Goal: Find specific page/section: Find specific page/section

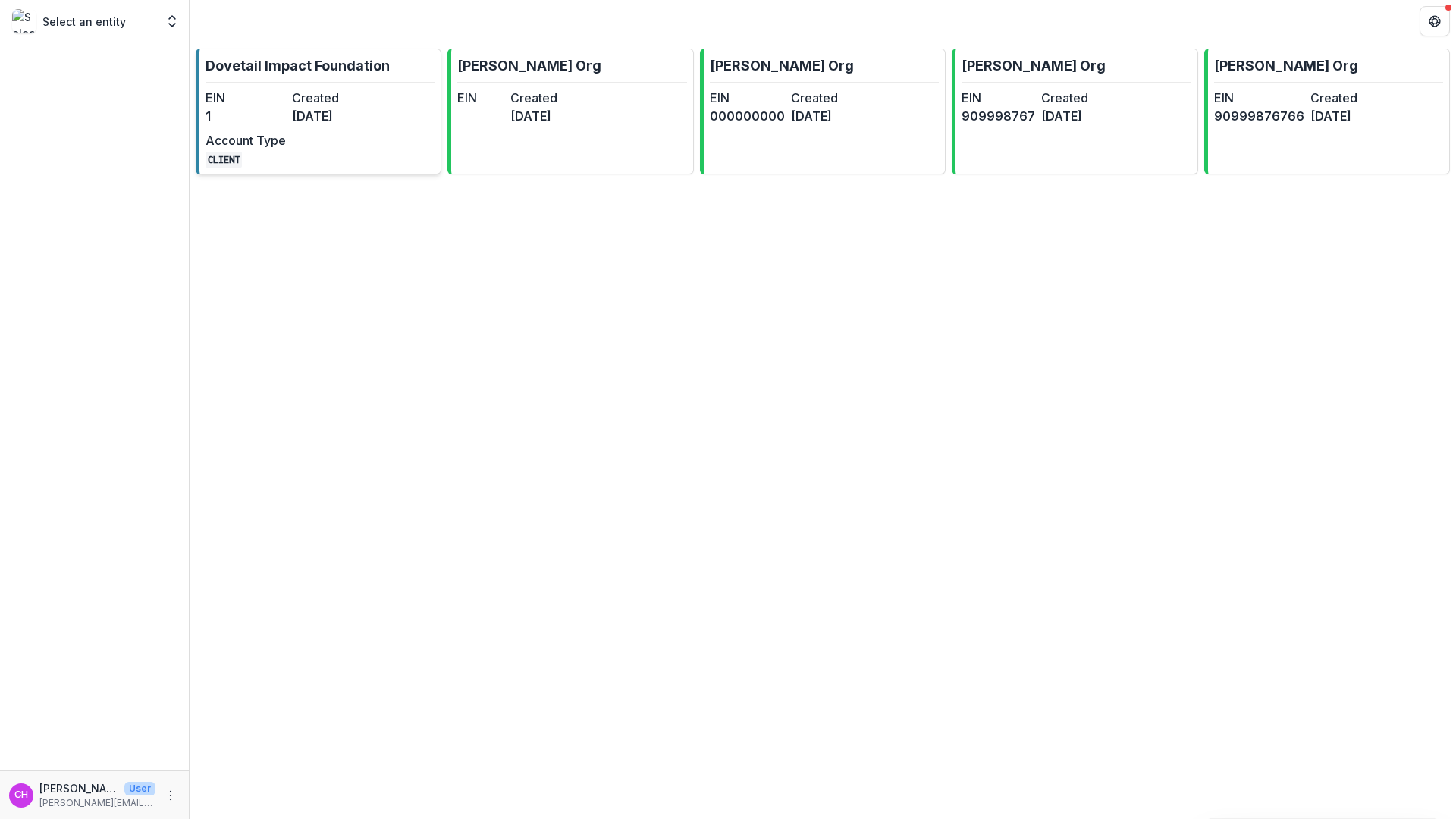
click at [267, 92] on dt "EIN" at bounding box center [246, 97] width 81 height 18
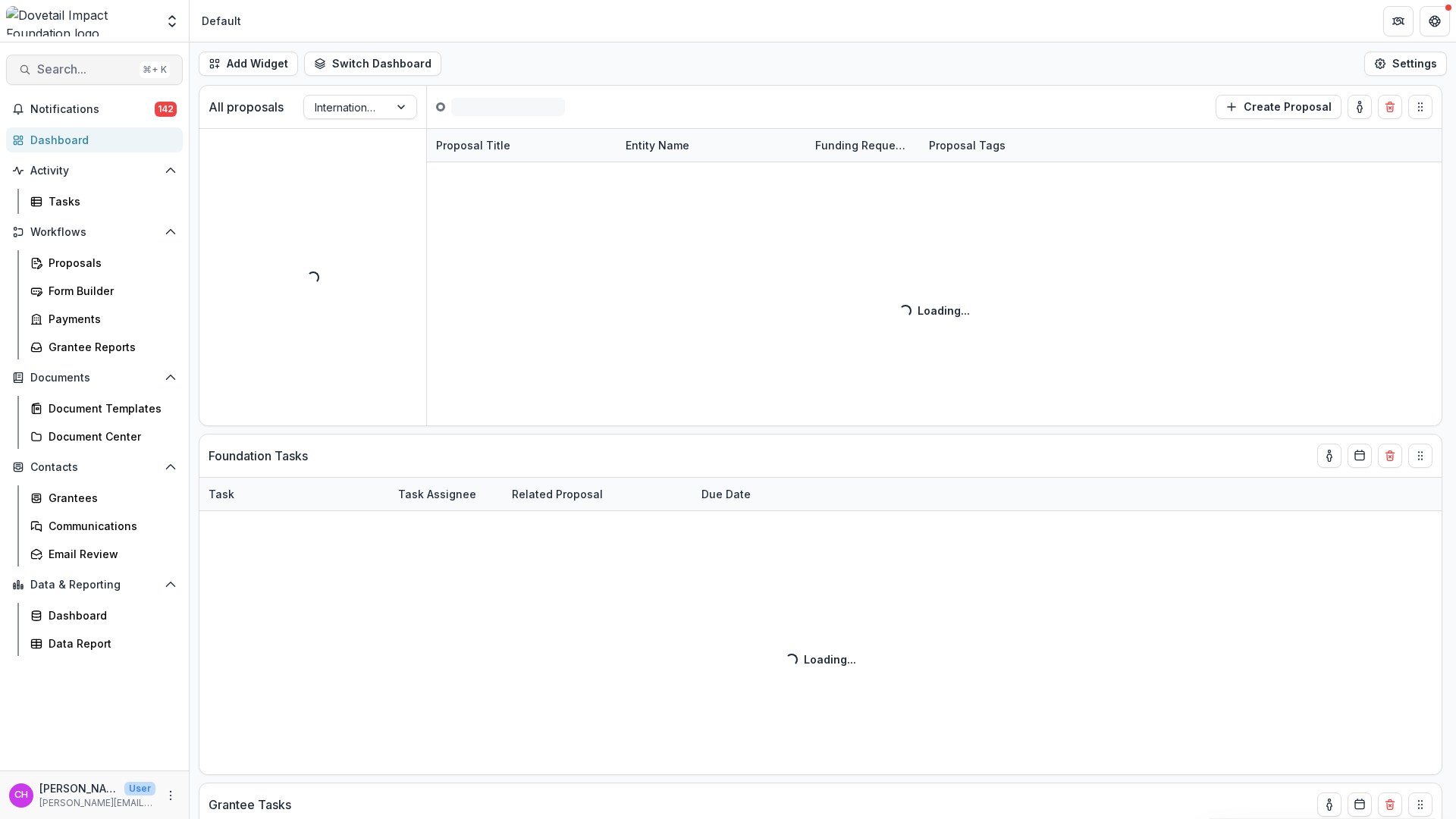
click at [102, 64] on span "Search..." at bounding box center [85, 70] width 96 height 14
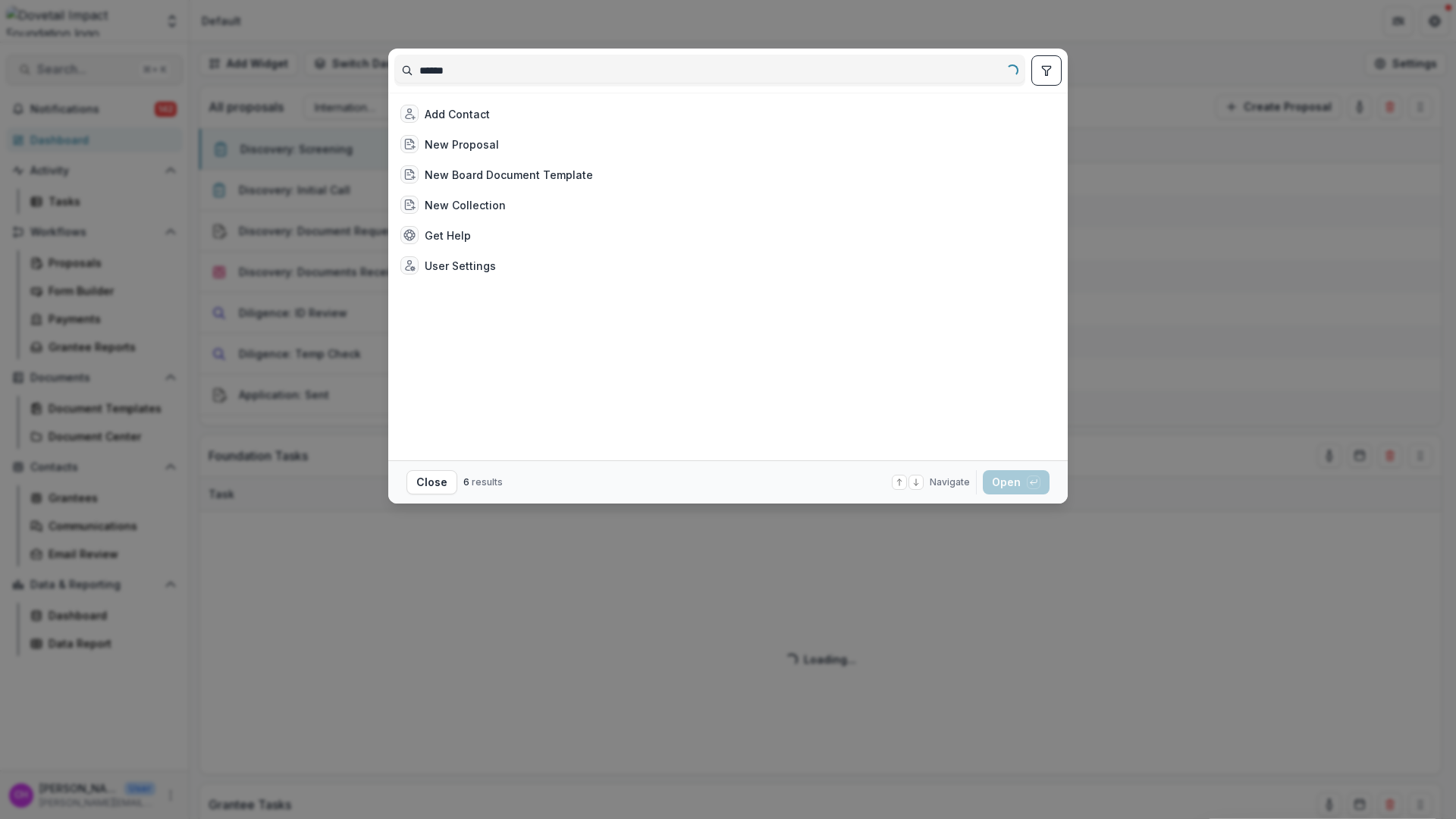
type input "*******"
select select "******"
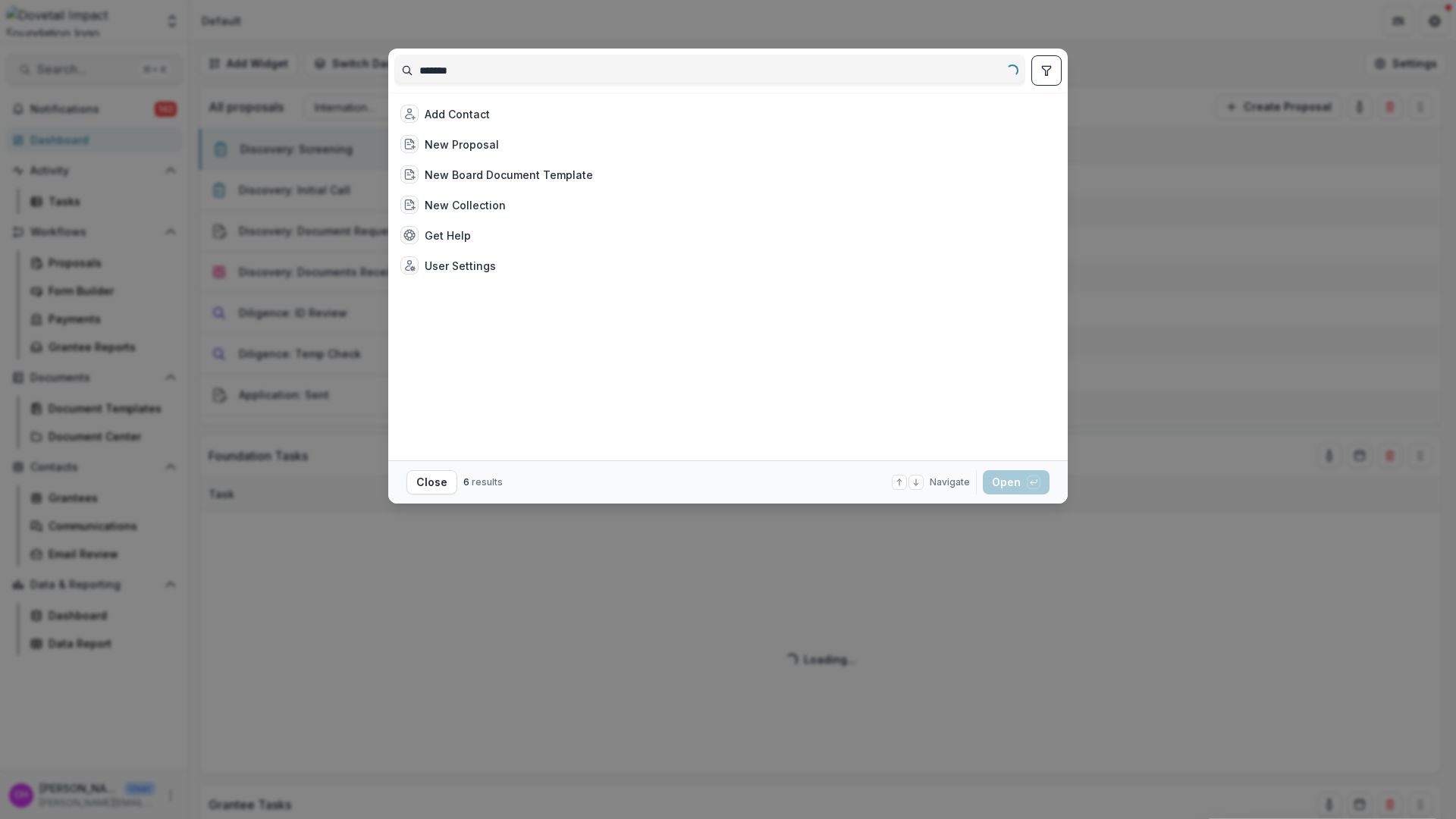
select select "******"
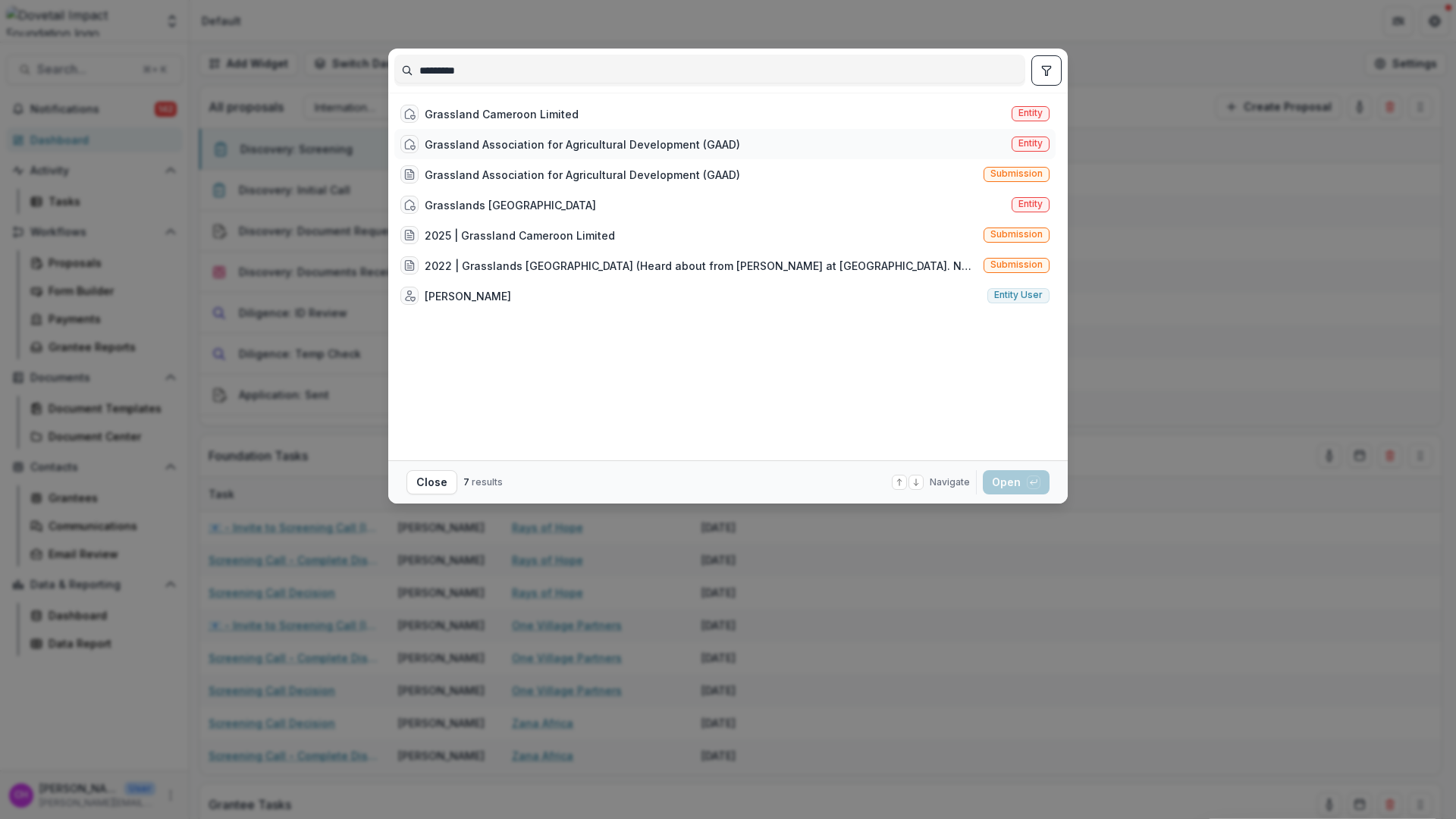
type input "*********"
click at [724, 156] on div "Grassland Association for Agricultural Development (GAAD) Entity" at bounding box center [724, 144] width 661 height 30
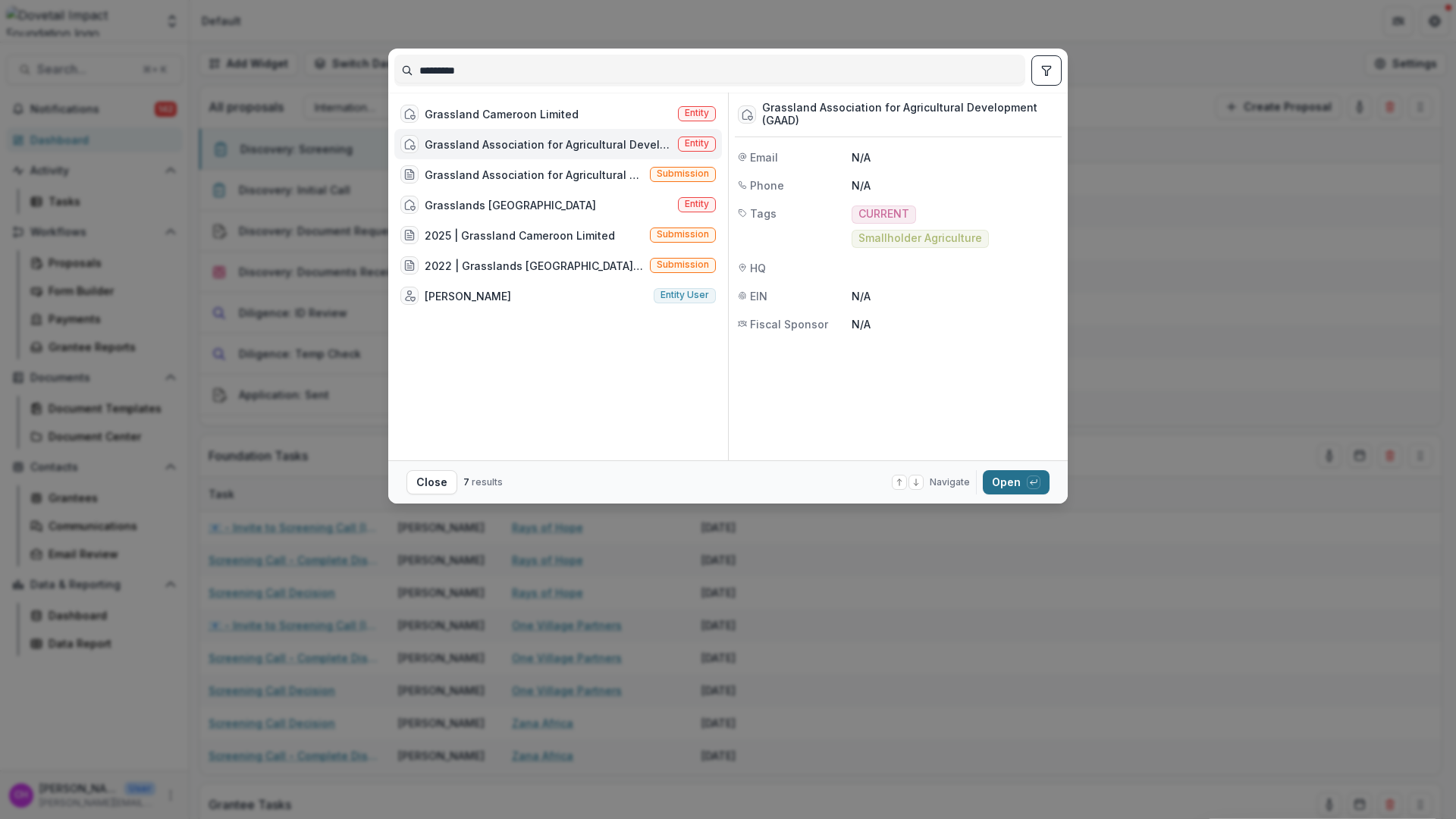
click at [1029, 483] on icon "button" at bounding box center [1034, 483] width 9 height 9
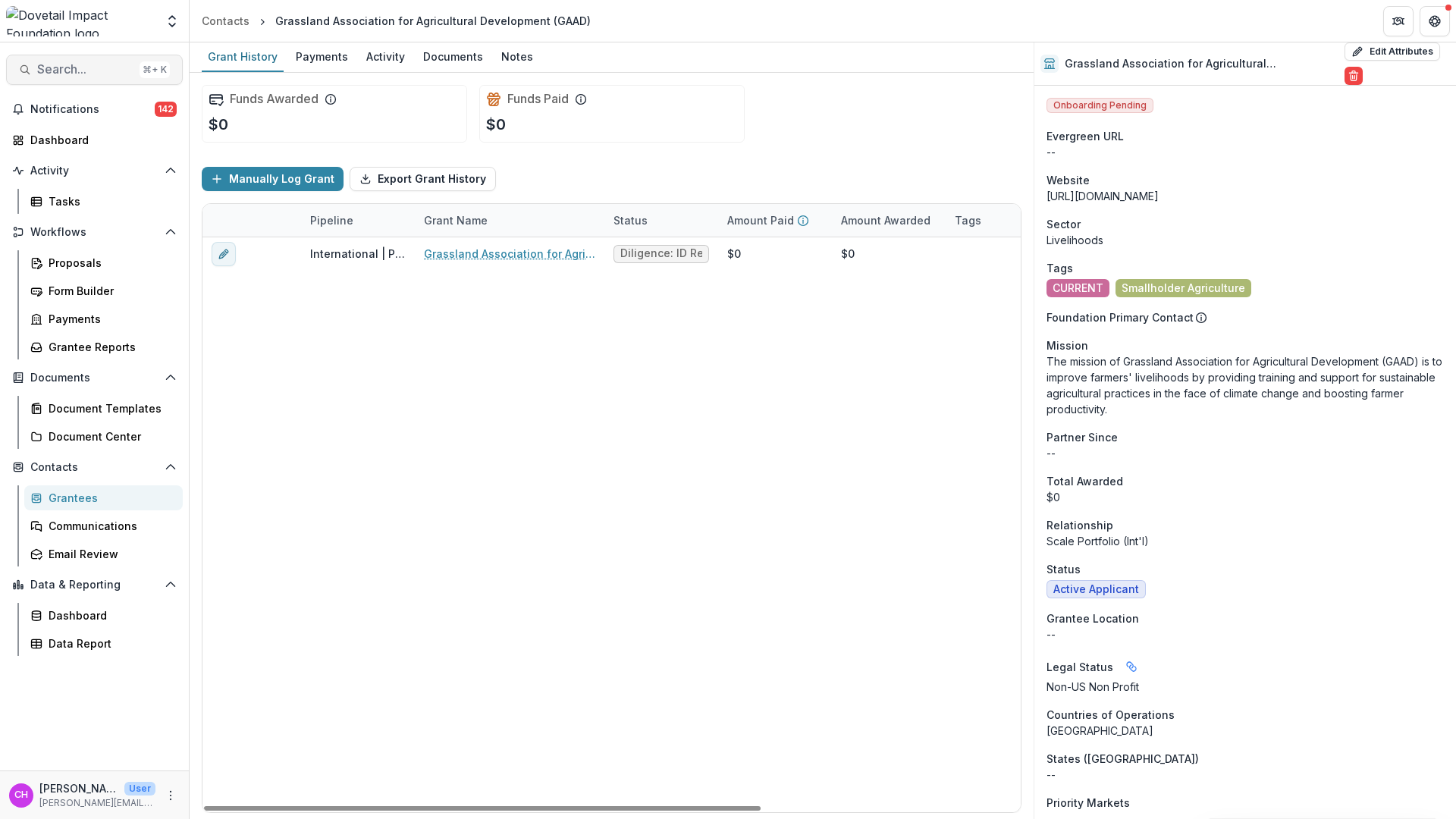
click at [114, 67] on span "Search..." at bounding box center [85, 70] width 96 height 14
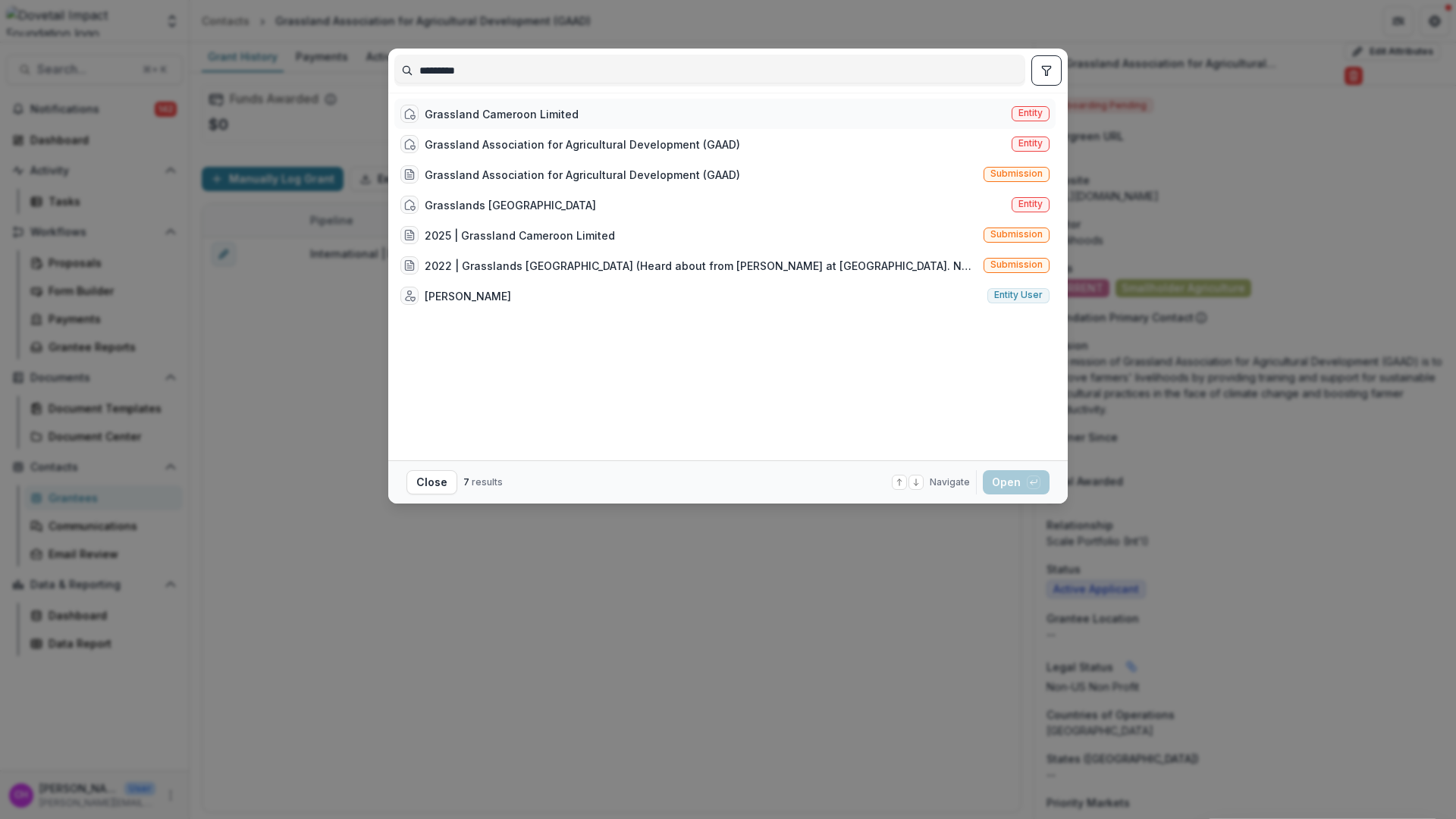
type input "*********"
click at [538, 112] on div "Grassland Cameroon Limited" at bounding box center [501, 114] width 154 height 16
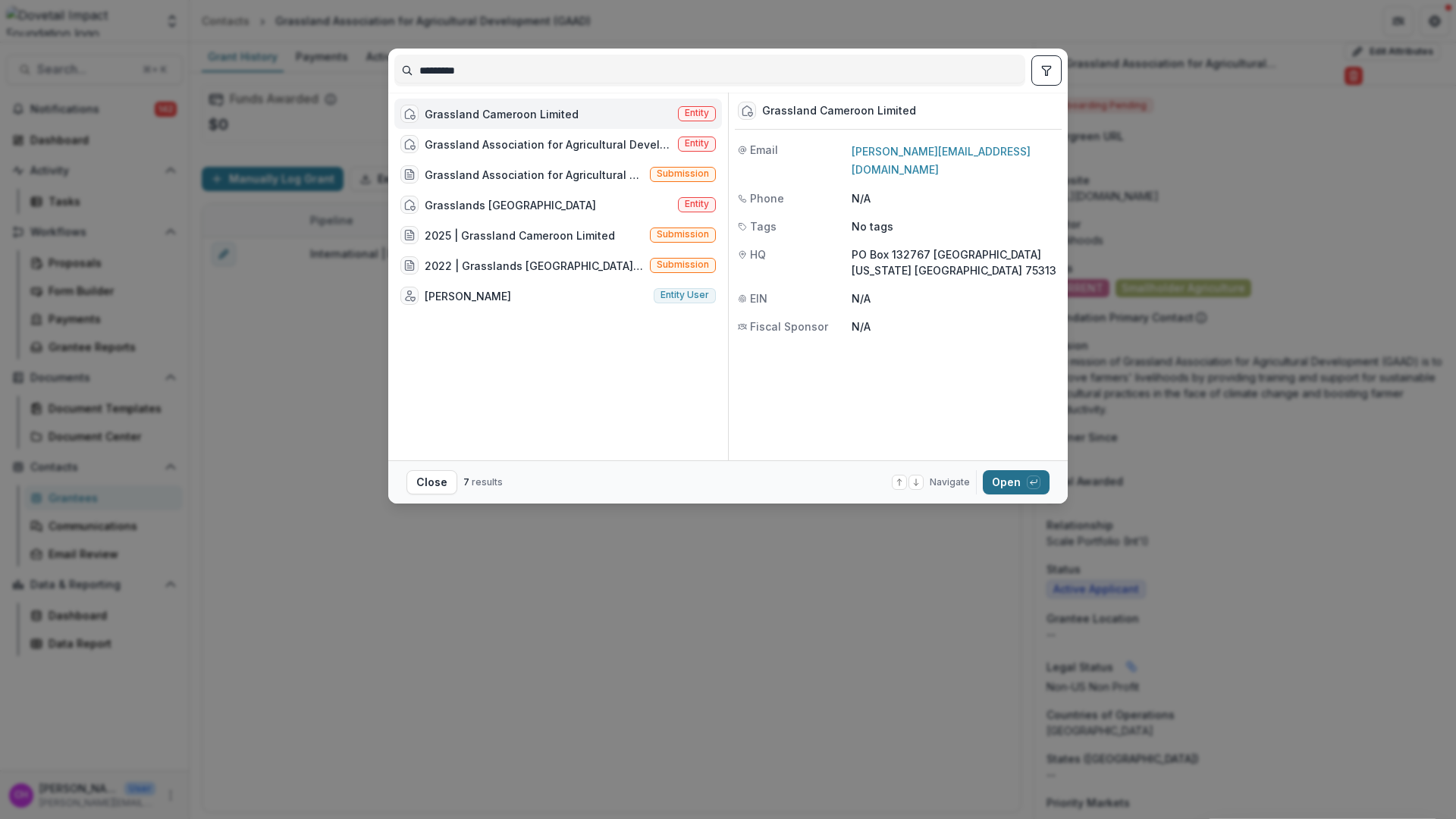
click at [1020, 476] on button "Open with enter key" at bounding box center [1016, 482] width 67 height 24
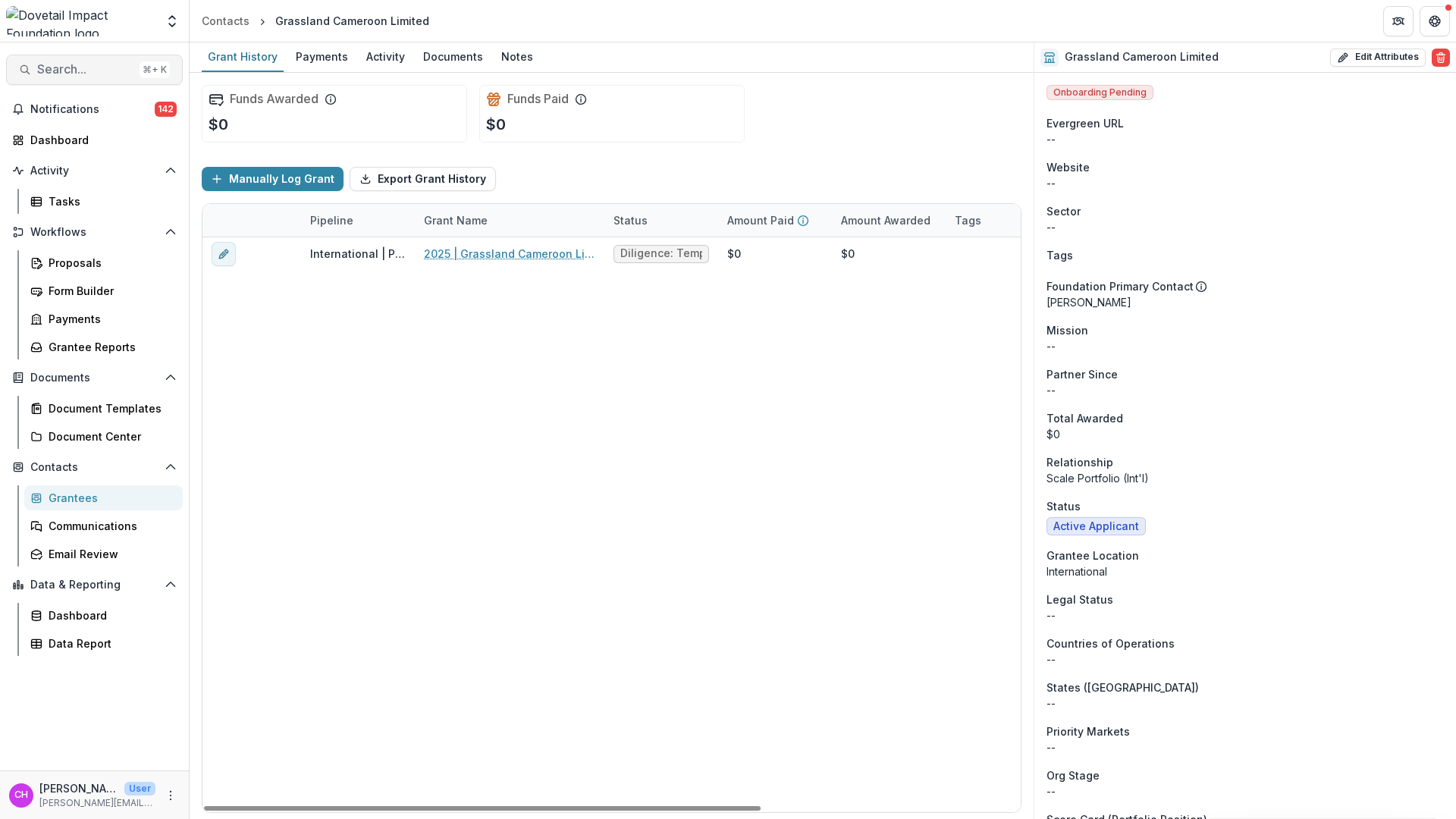
click at [59, 73] on span "Search..." at bounding box center [85, 70] width 96 height 14
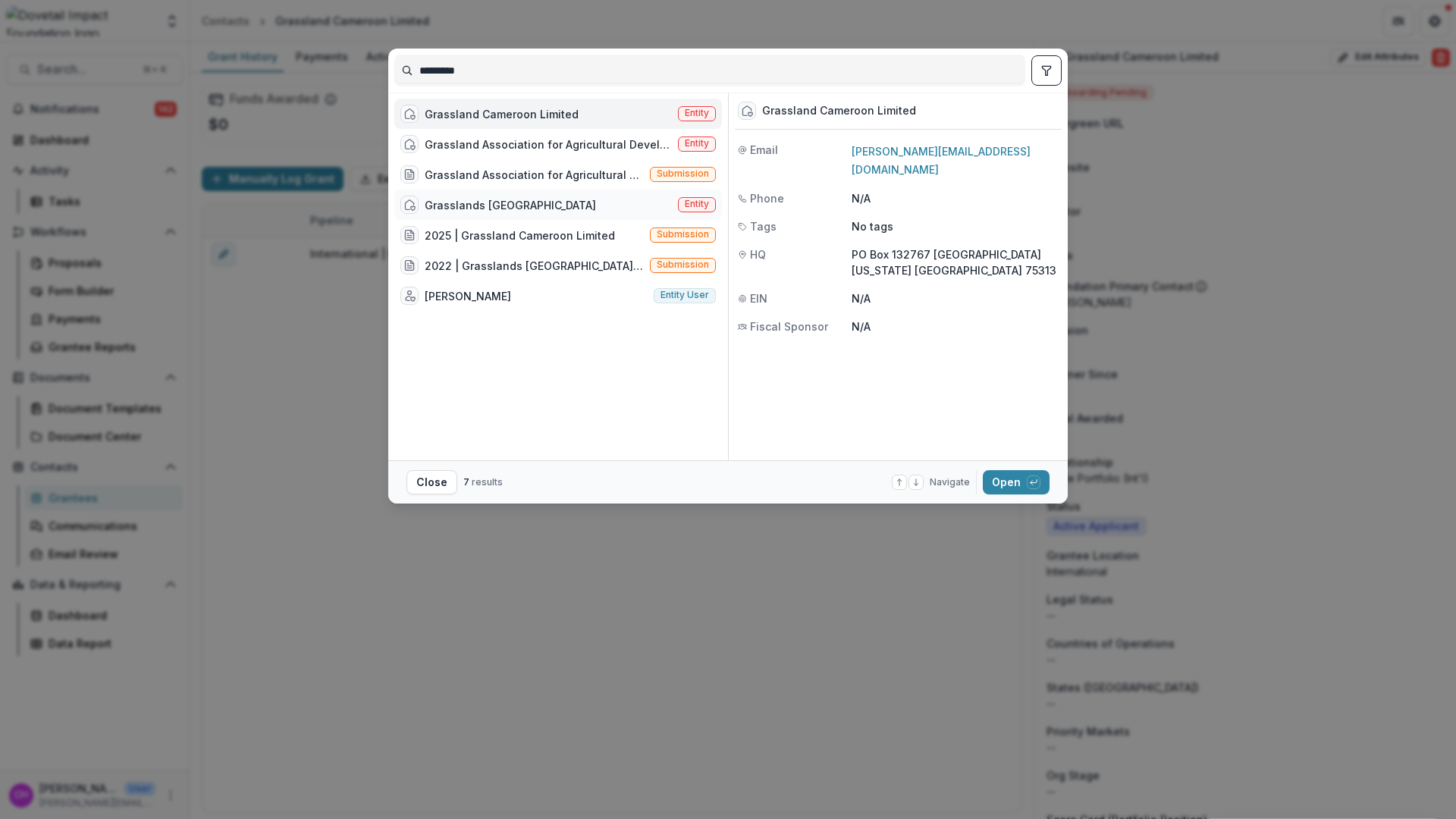
click at [583, 203] on div "Grasslands [GEOGRAPHIC_DATA] Entity" at bounding box center [557, 205] width 328 height 30
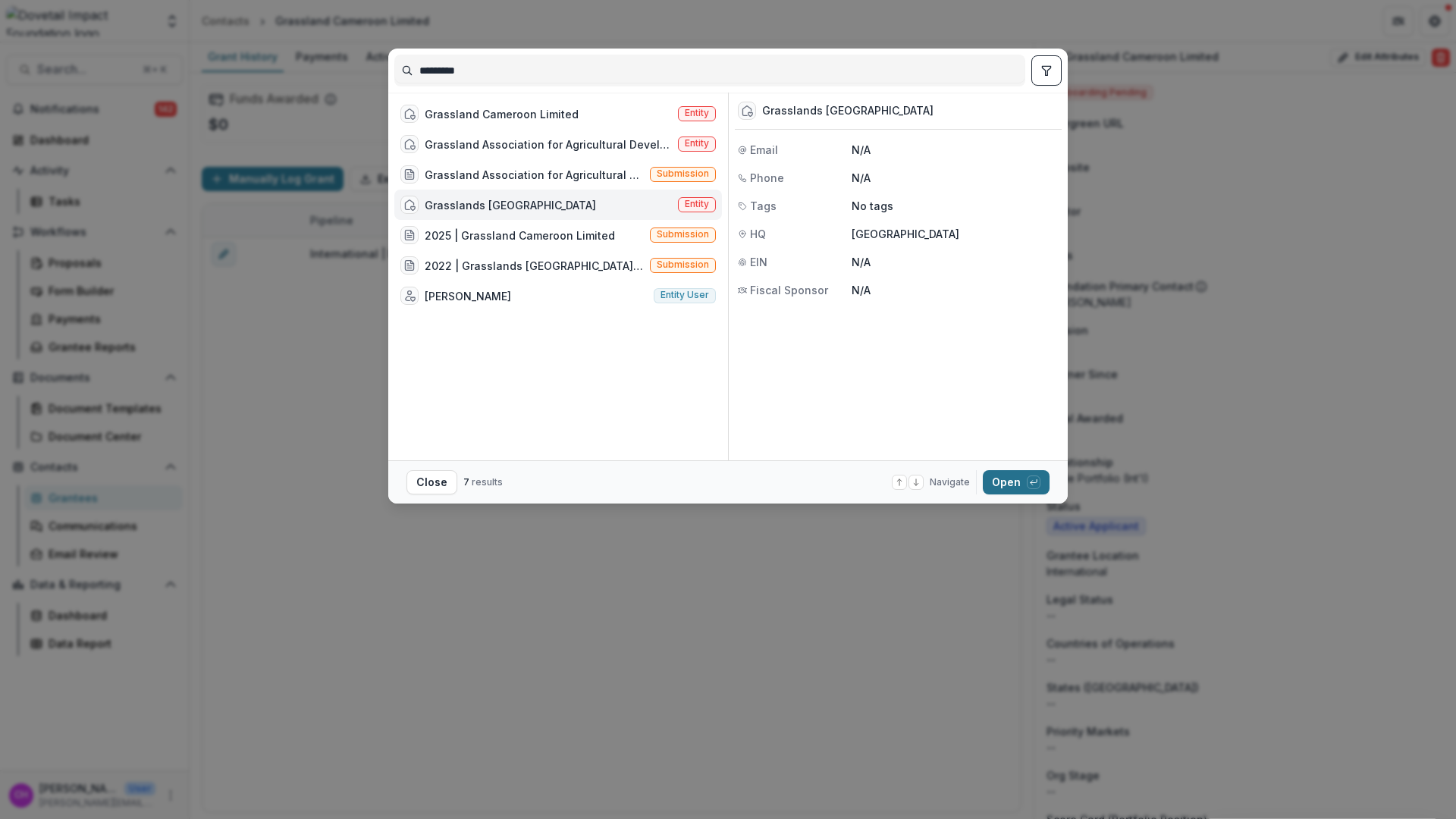
click at [1022, 487] on button "Open with enter key" at bounding box center [1016, 482] width 67 height 24
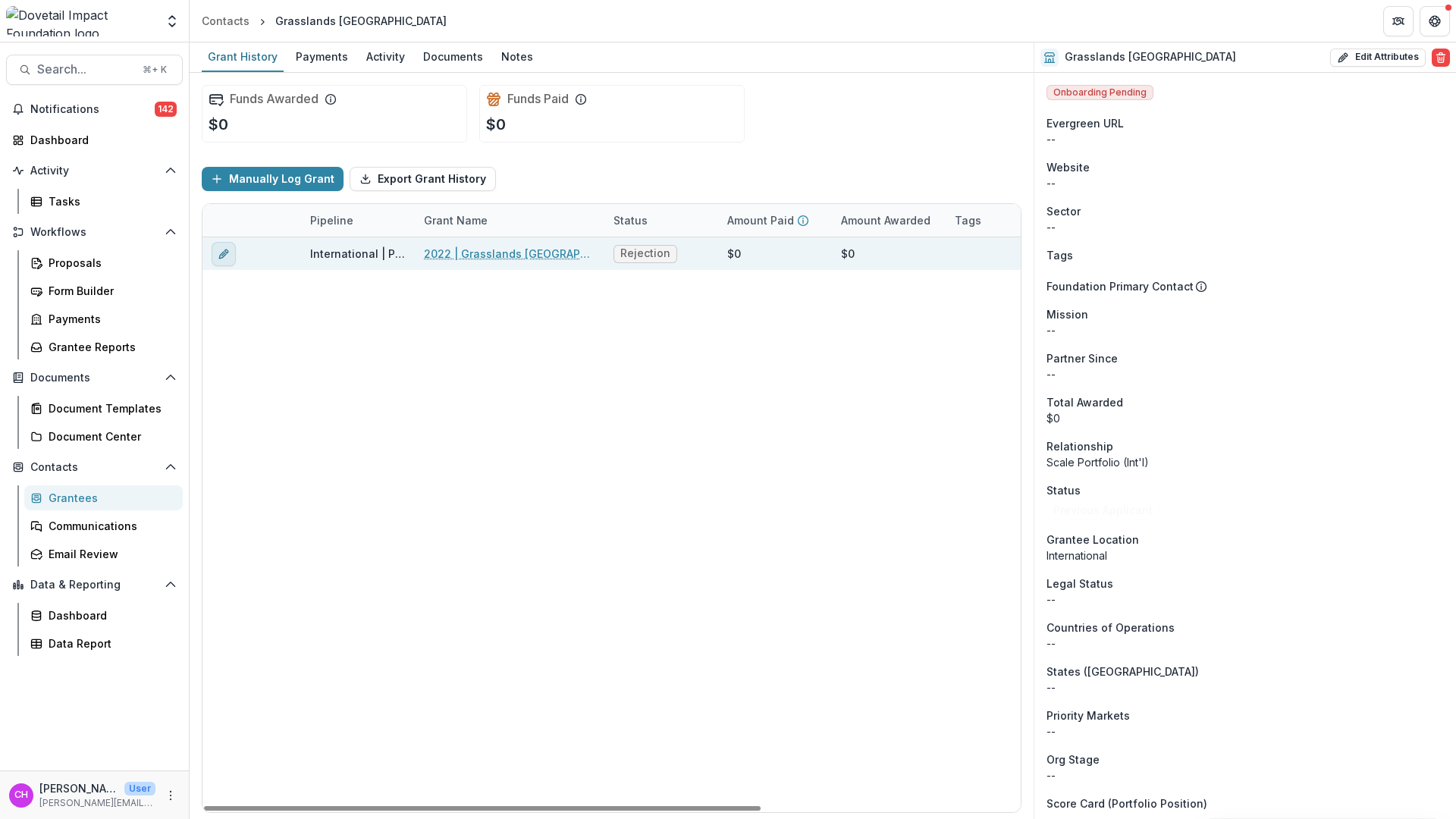
click at [220, 254] on icon "edit" at bounding box center [223, 254] width 12 height 12
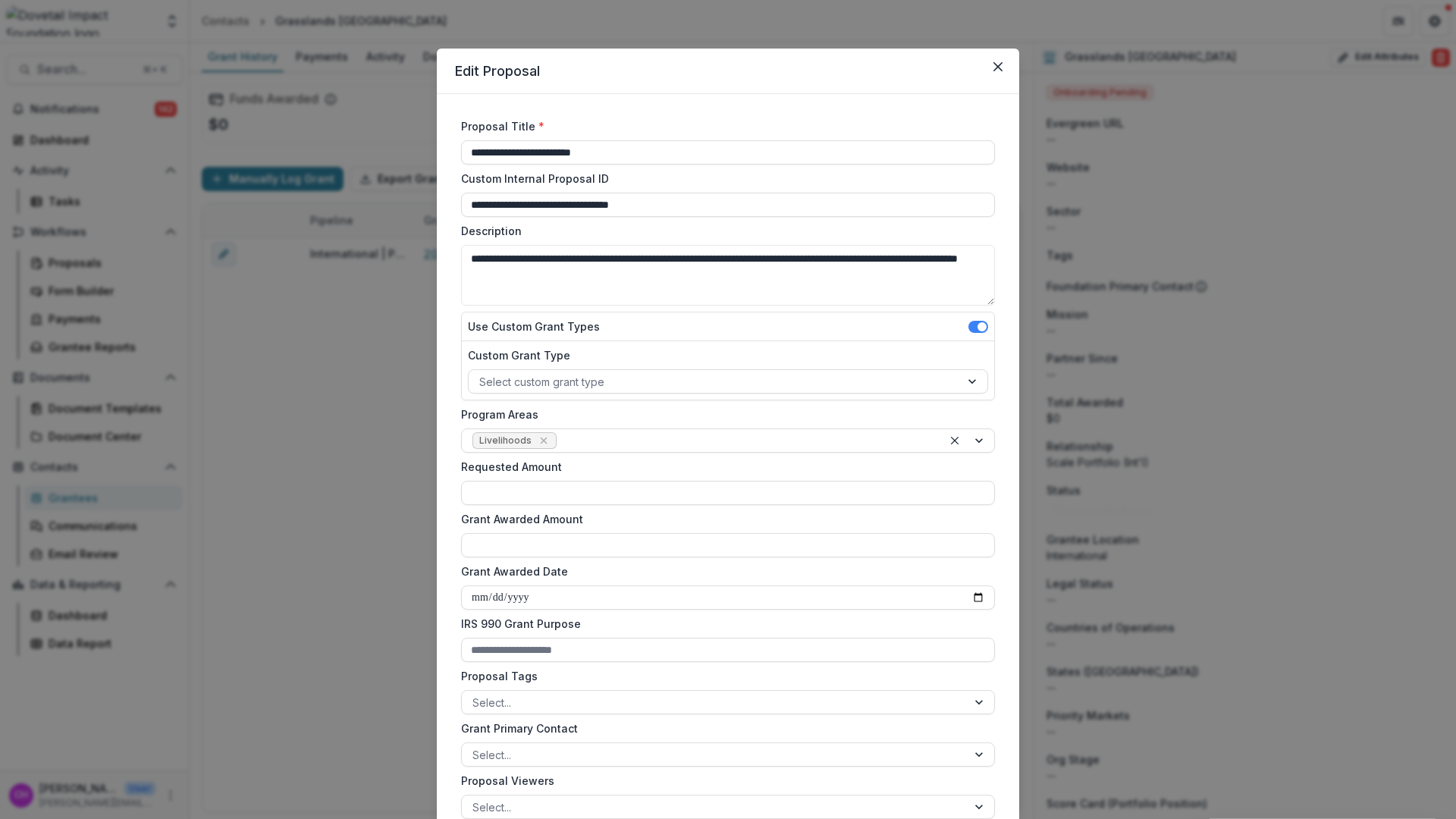
click at [323, 369] on div "**********" at bounding box center [728, 409] width 1456 height 819
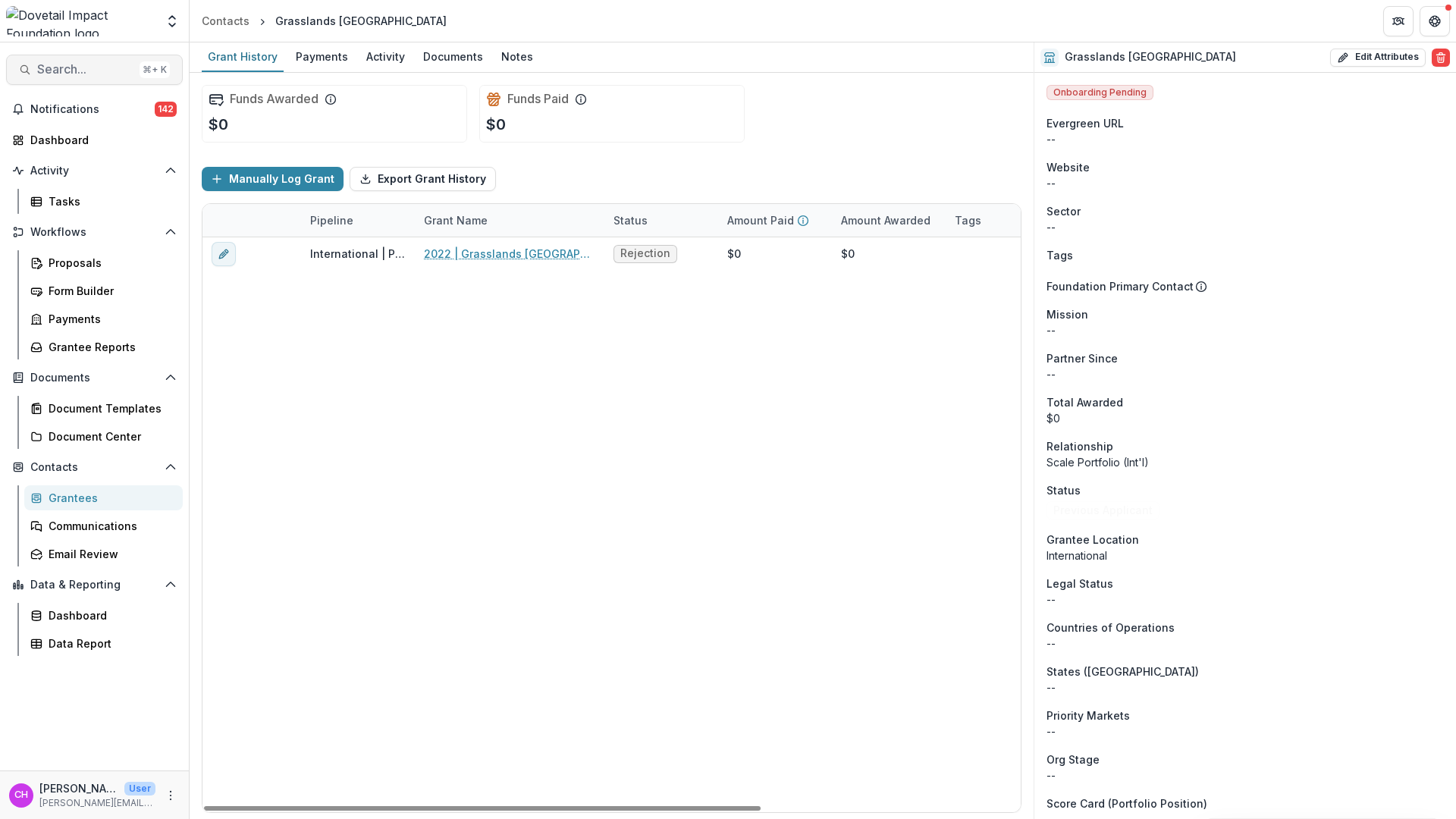
click at [28, 58] on button "Search... ⌘ + K" at bounding box center [95, 70] width 177 height 30
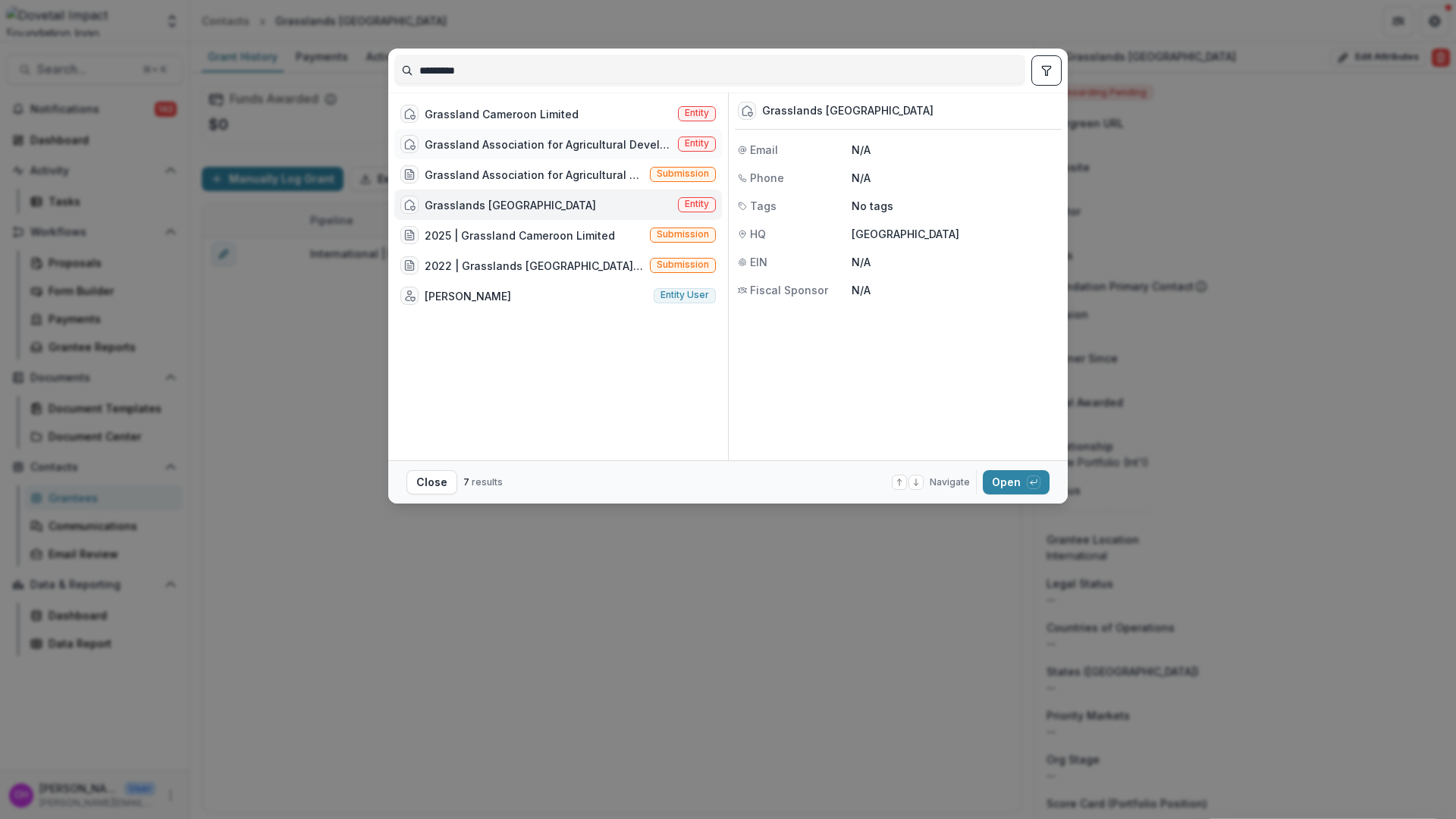
click at [554, 143] on div "Grassland Association for Agricultural Development (GAAD)" at bounding box center [548, 145] width 247 height 16
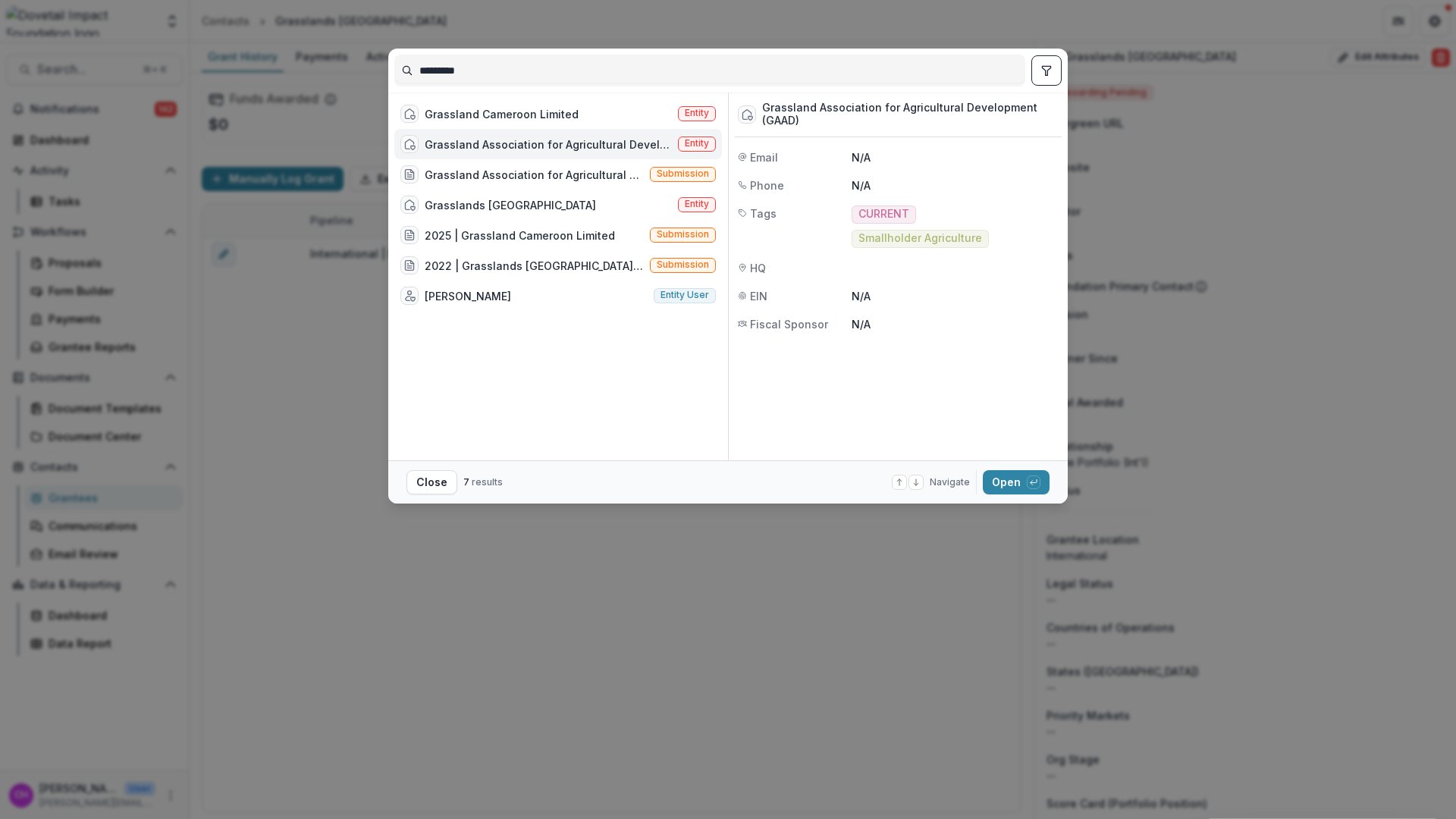
click at [554, 143] on div "Grassland Association for Agricultural Development (GAAD)" at bounding box center [548, 145] width 247 height 16
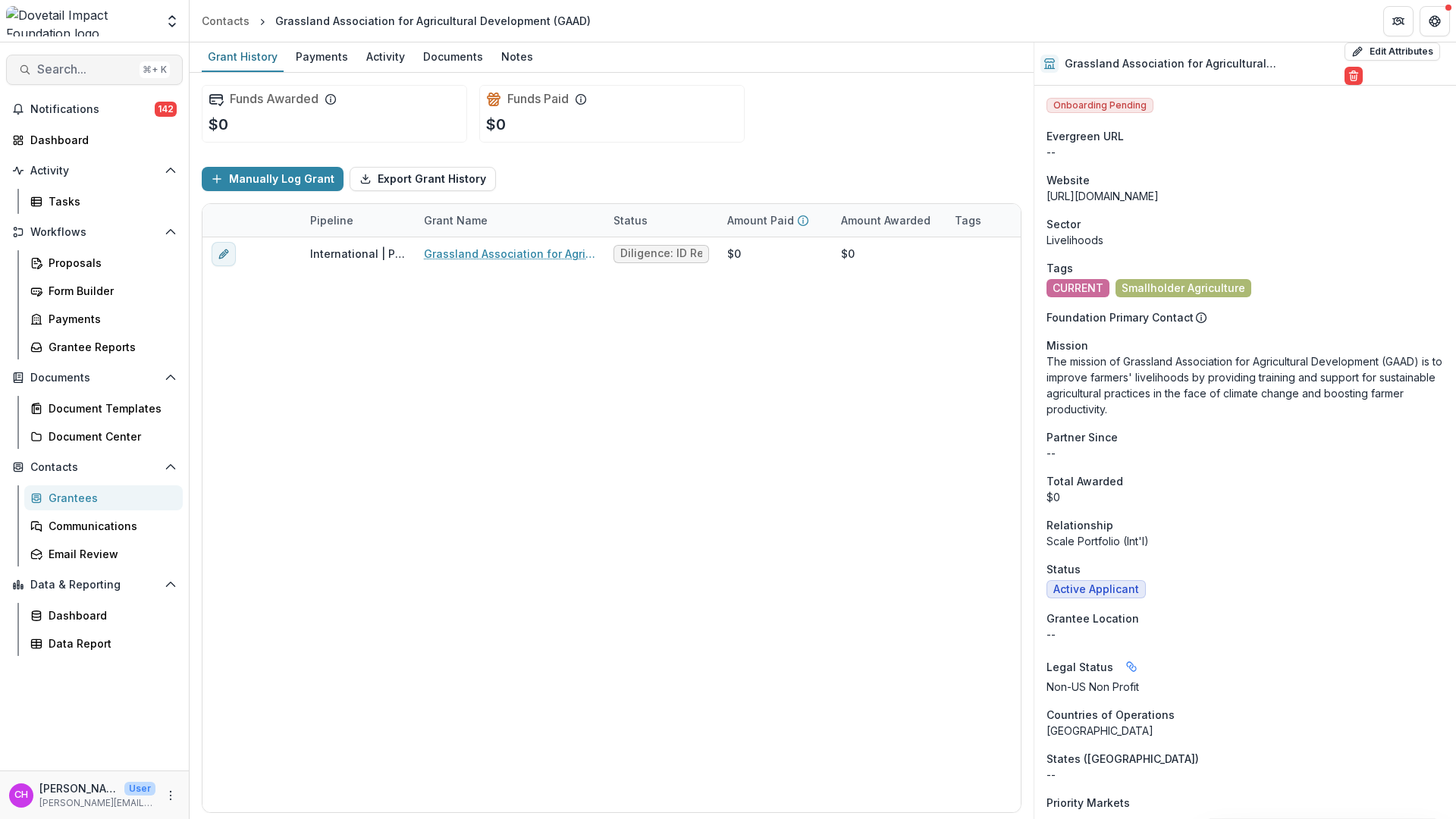
click at [83, 62] on span "Search..." at bounding box center [85, 70] width 96 height 14
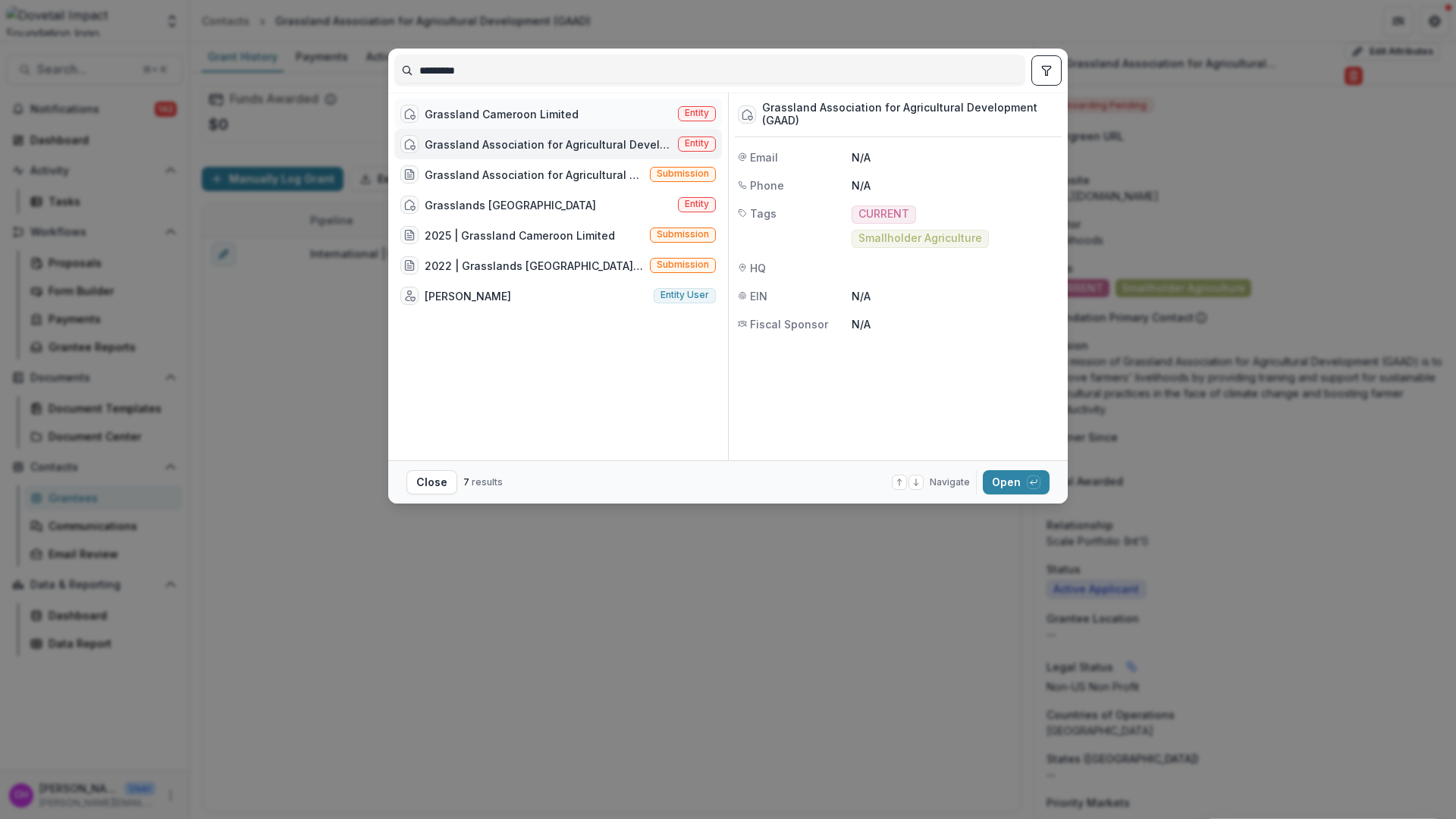
click at [596, 114] on div "Grassland Cameroon Limited Entity" at bounding box center [557, 114] width 328 height 30
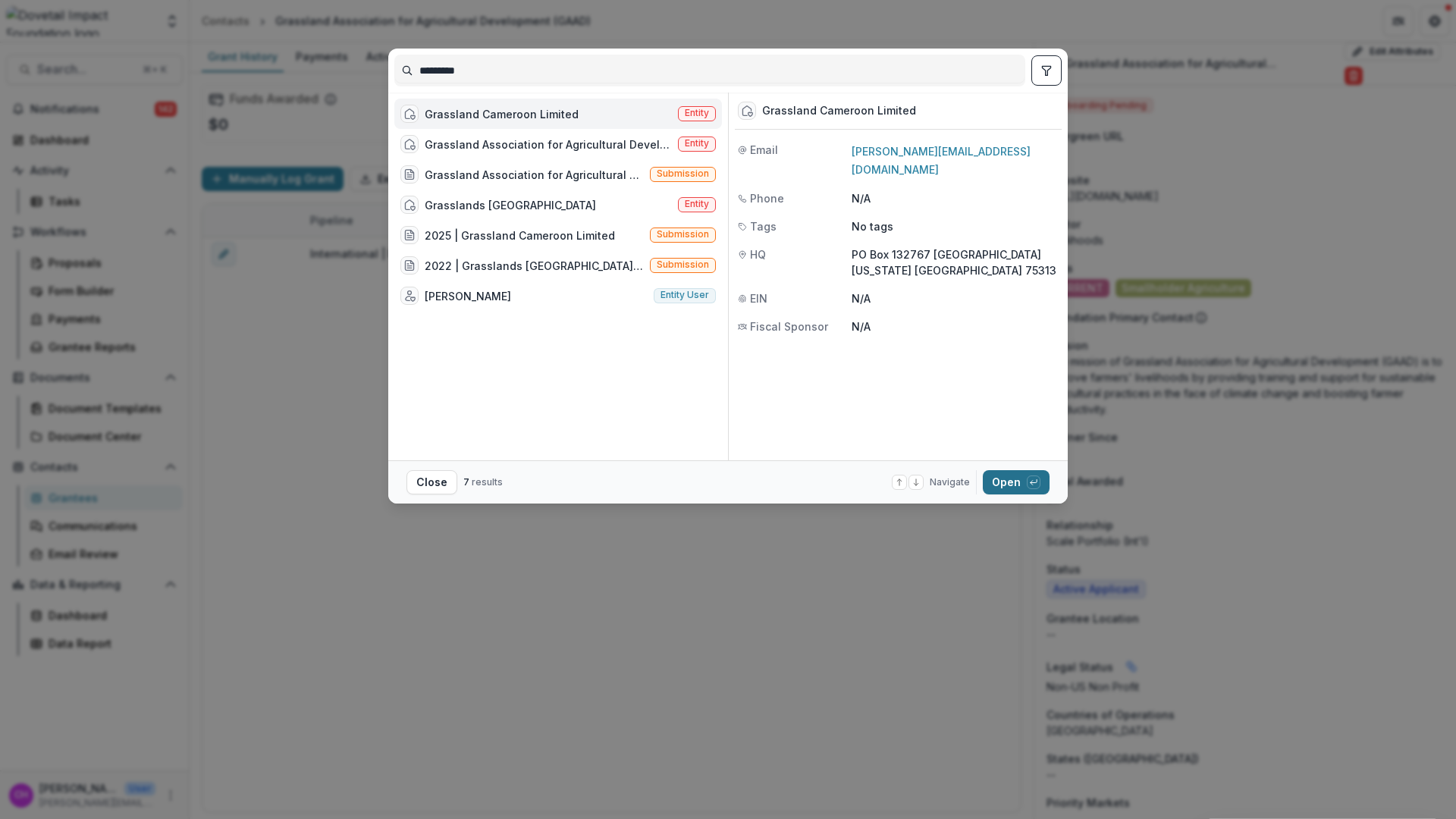
click at [1027, 487] on div "button" at bounding box center [1033, 482] width 13 height 13
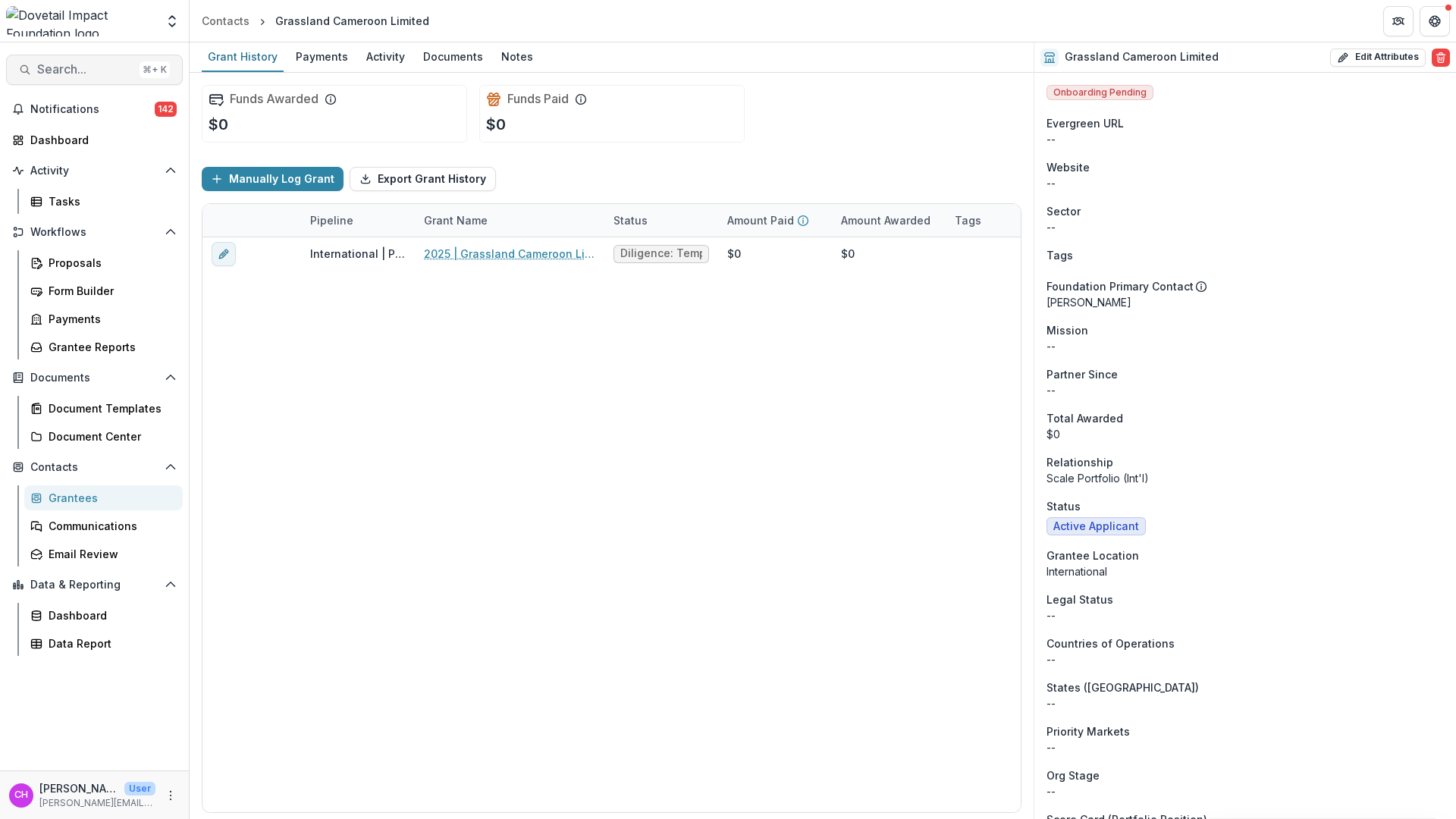
click at [77, 68] on span "Search..." at bounding box center [85, 70] width 96 height 14
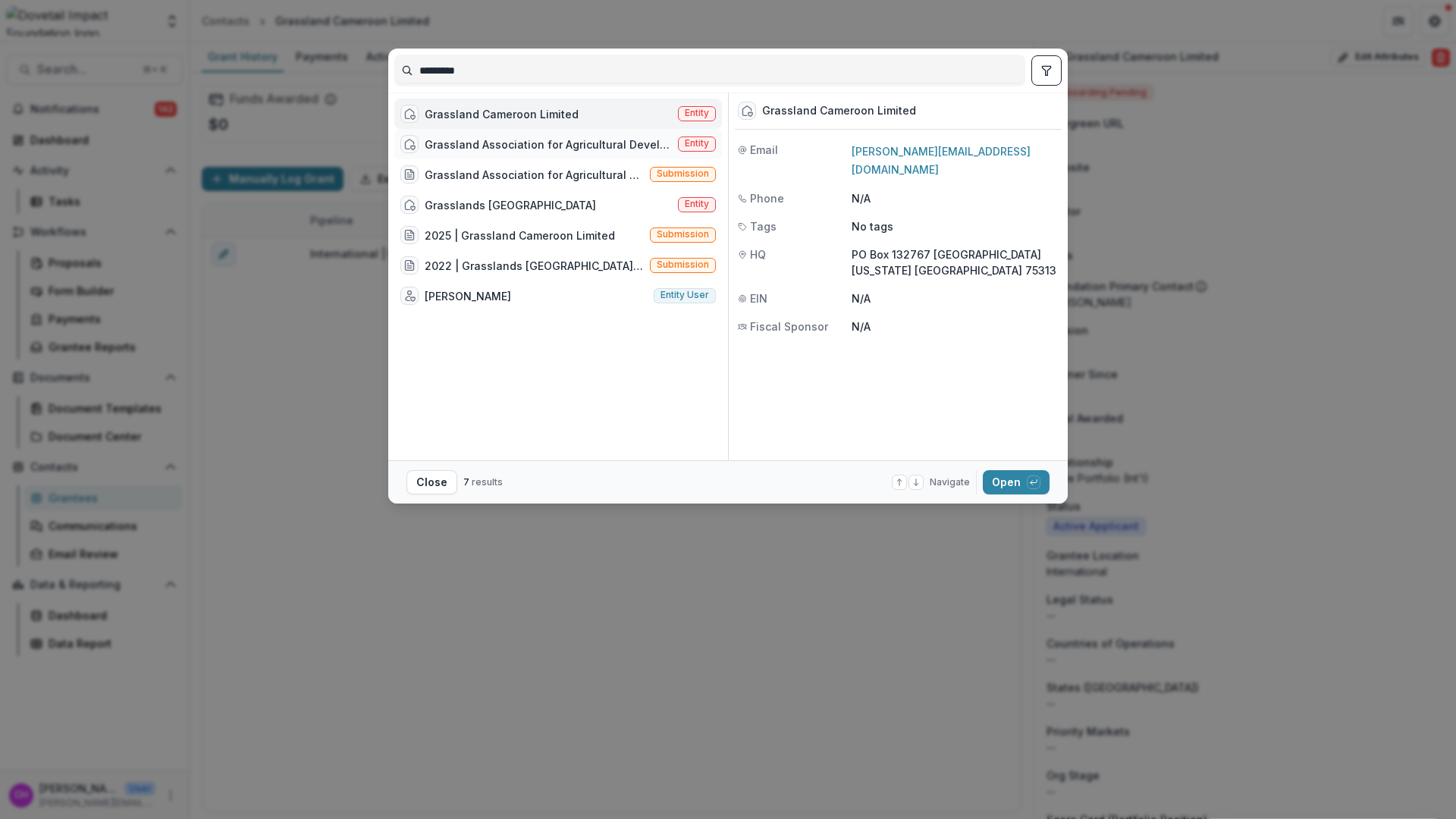
click at [569, 149] on div "Grassland Association for Agricultural Development (GAAD)" at bounding box center [548, 145] width 247 height 16
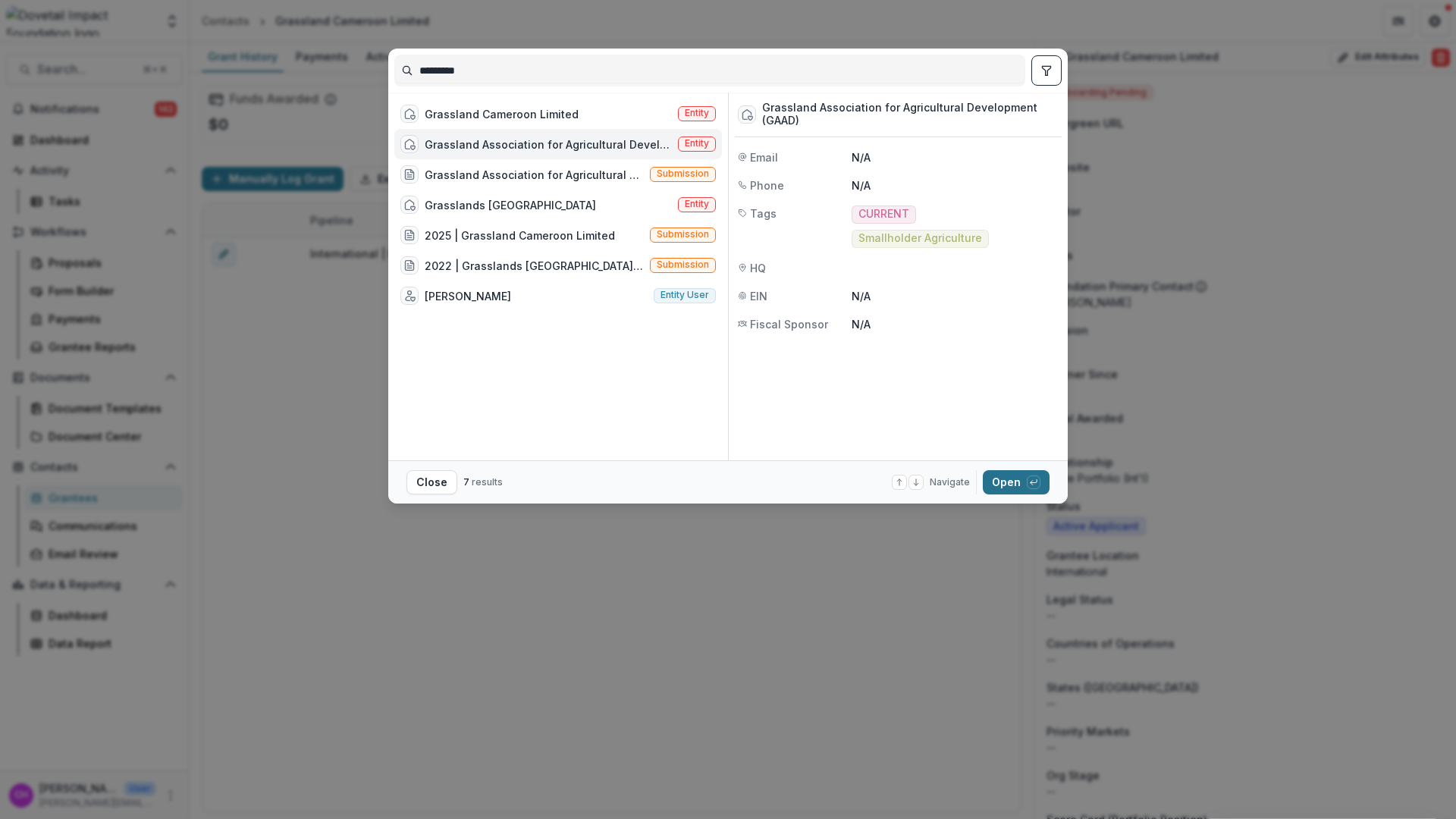
click at [1030, 482] on icon "button" at bounding box center [1034, 483] width 9 height 9
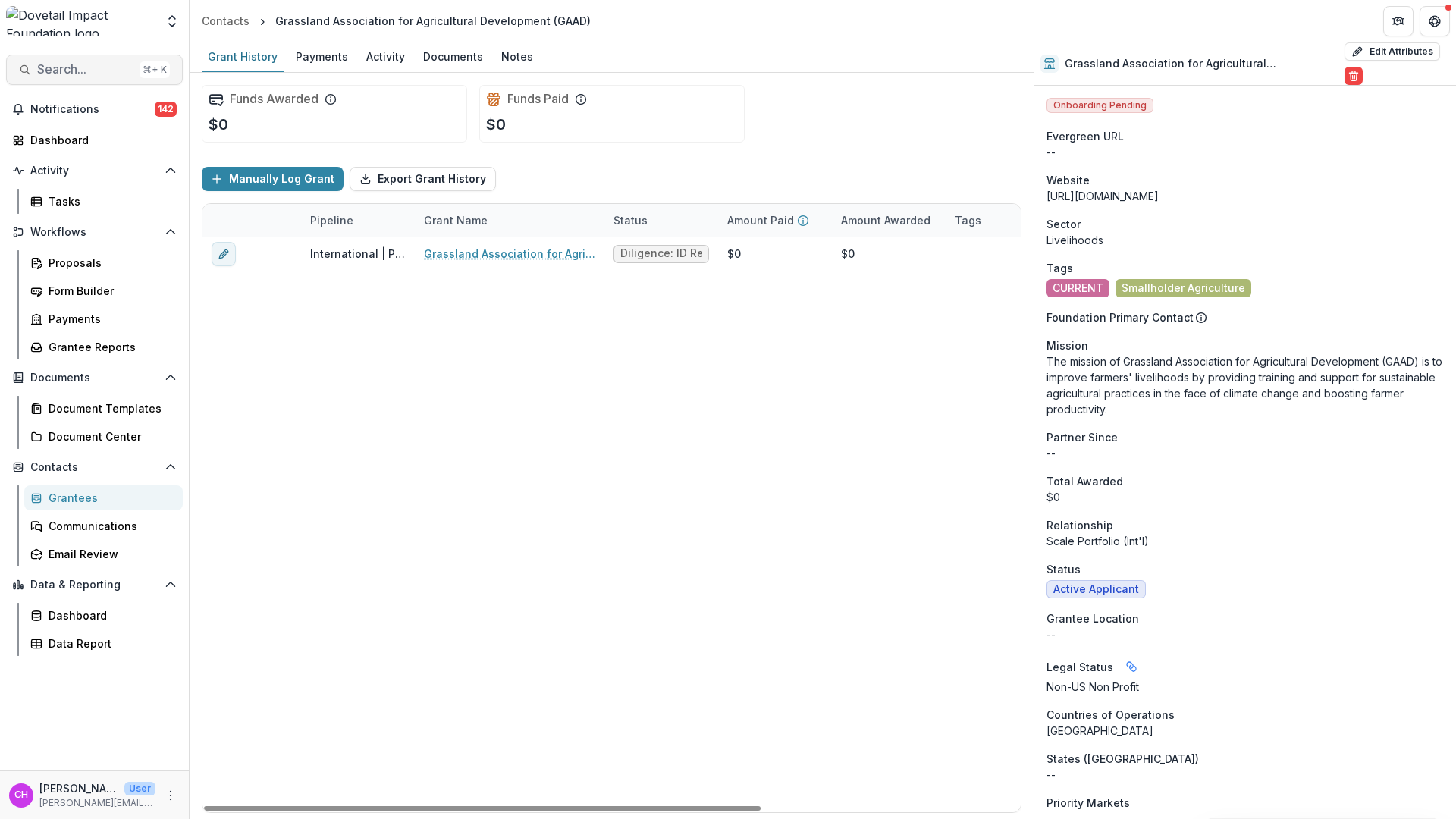
click at [94, 74] on span "Search..." at bounding box center [85, 70] width 96 height 14
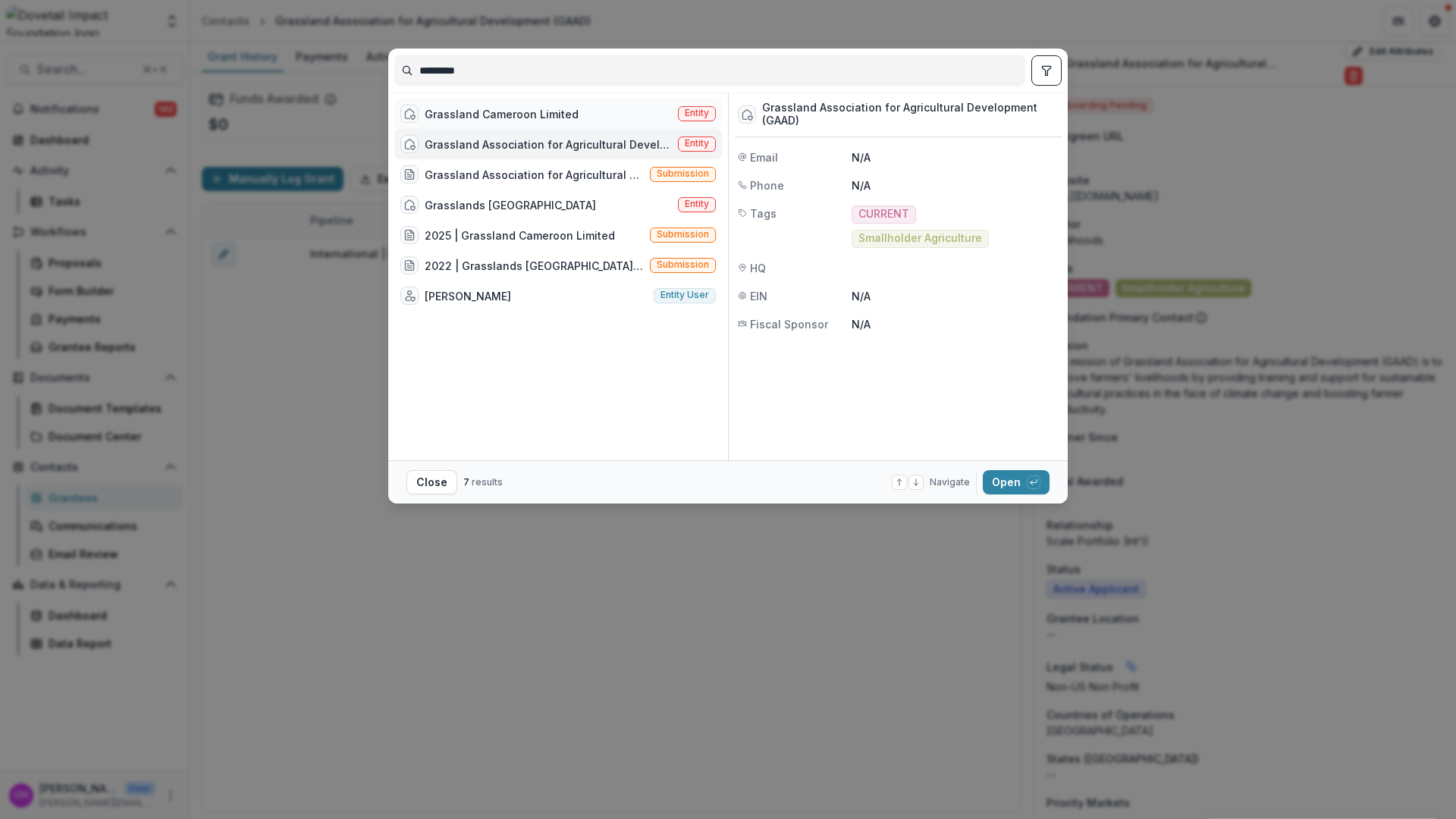
click at [544, 119] on div "Grassland Cameroon Limited" at bounding box center [501, 114] width 154 height 16
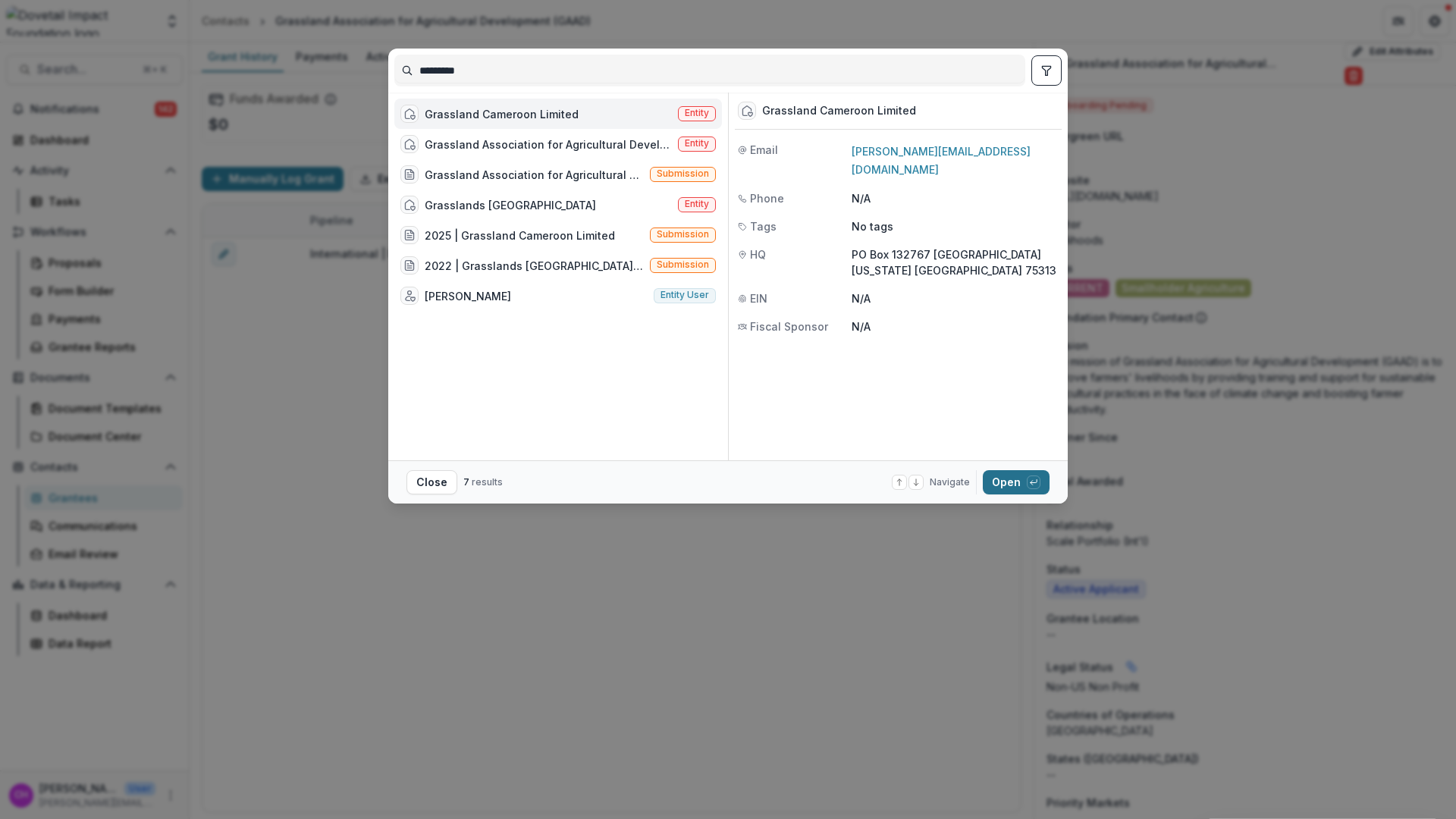
click at [1016, 475] on button "Open with enter key" at bounding box center [1016, 482] width 67 height 24
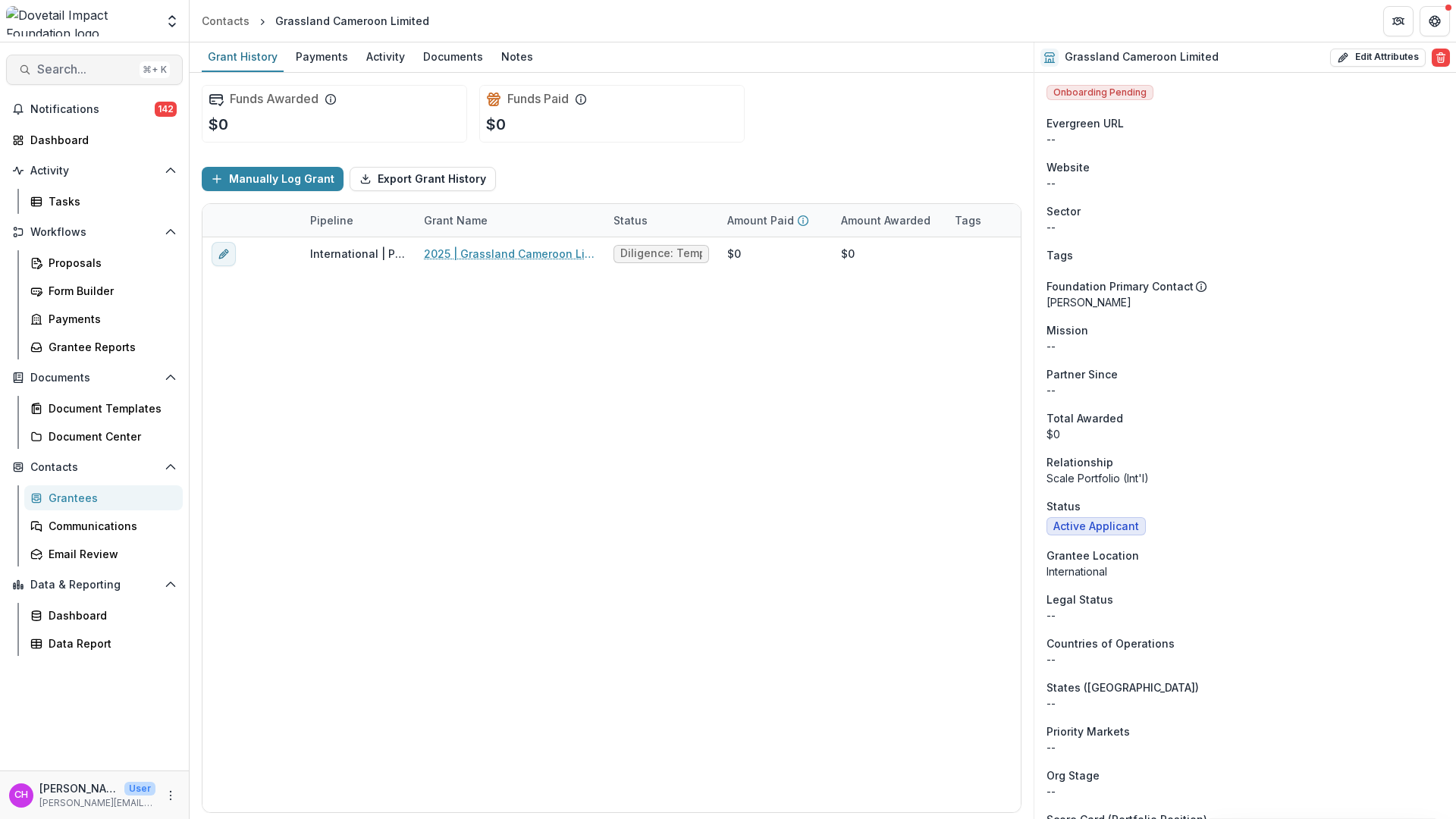
click at [69, 66] on span "Search..." at bounding box center [85, 70] width 96 height 14
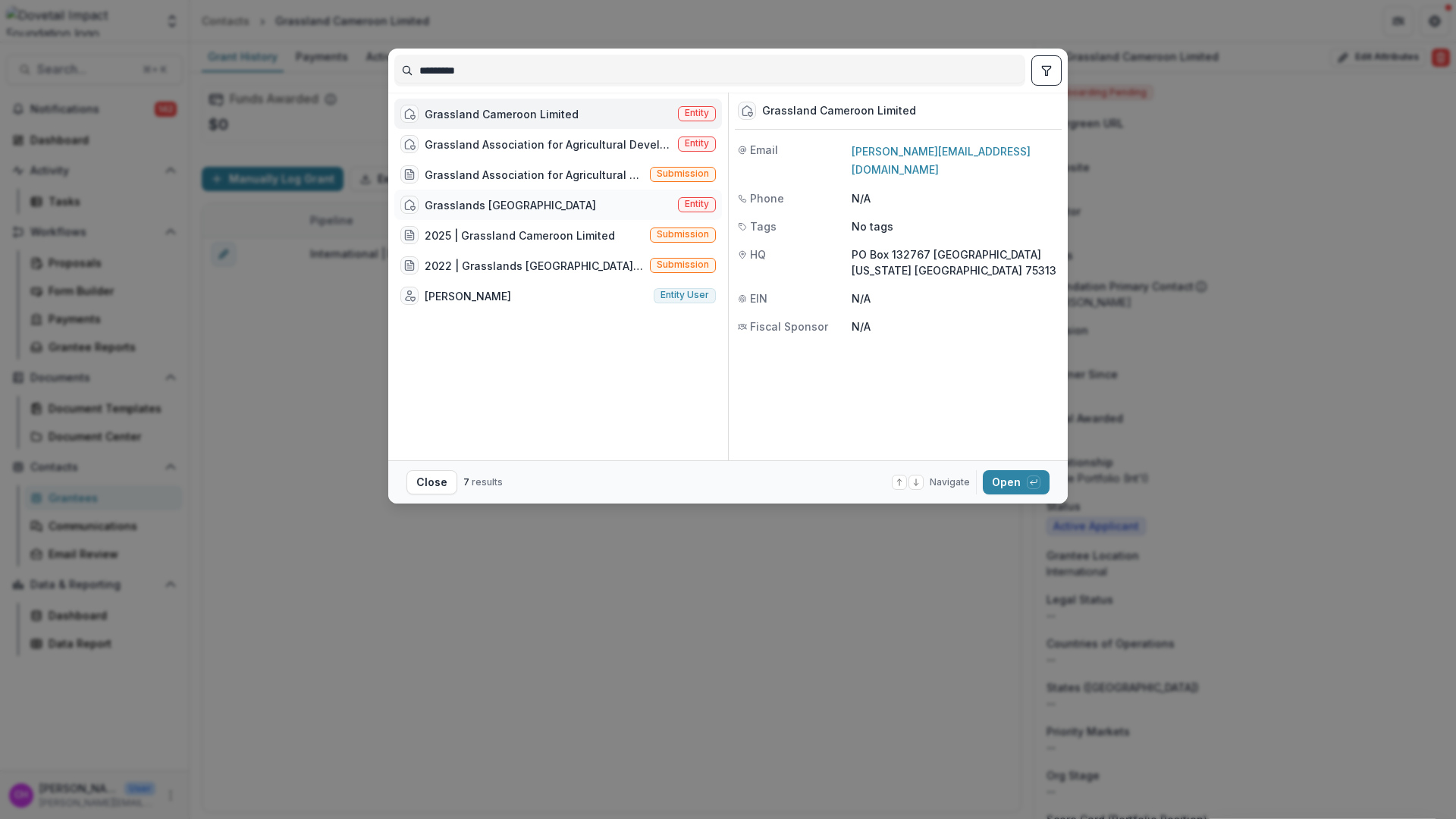
click at [494, 206] on div "Grasslands [GEOGRAPHIC_DATA]" at bounding box center [510, 205] width 171 height 16
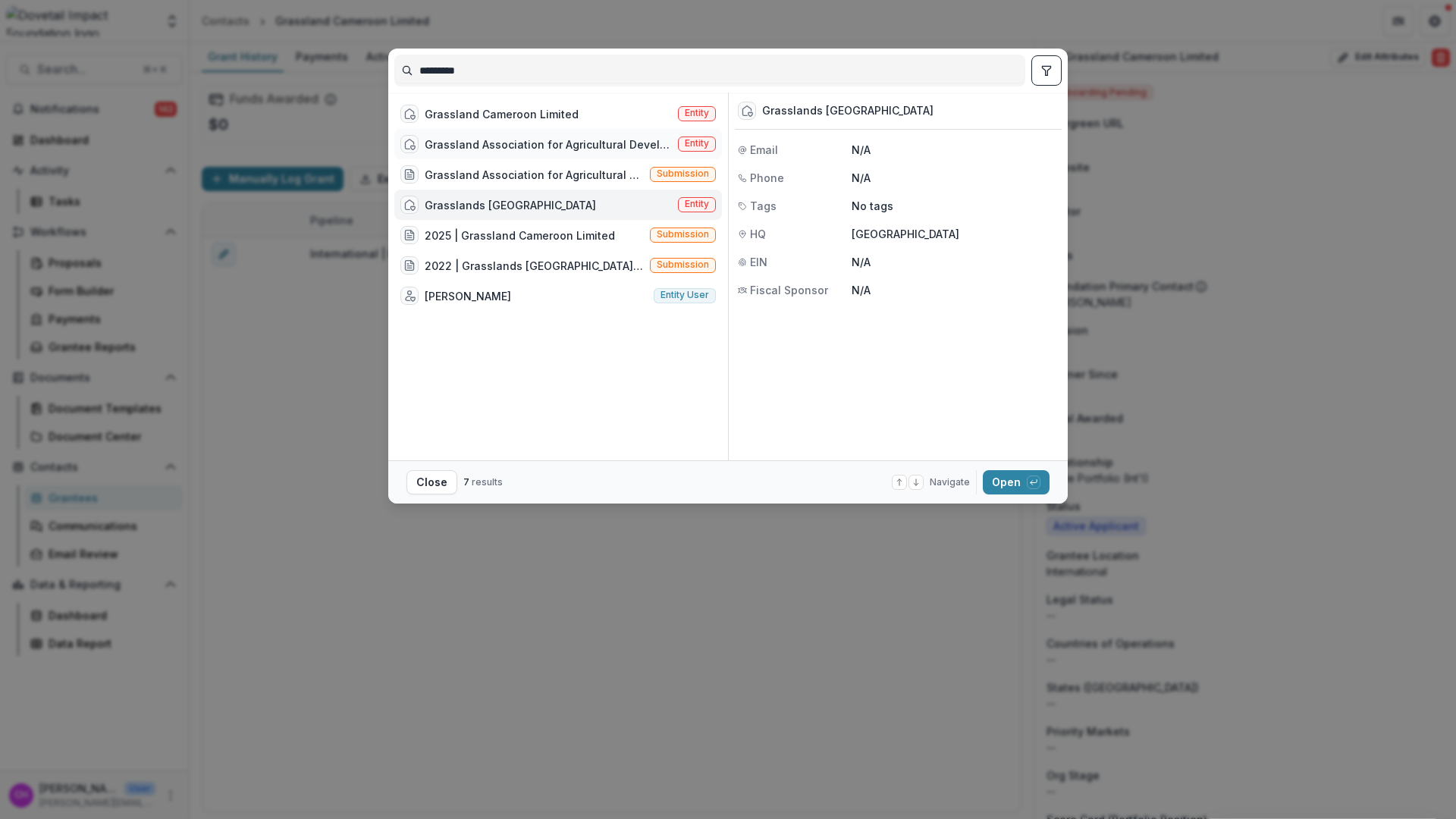
click at [501, 156] on div "Grassland Association for Agricultural Development (GAAD) Entity" at bounding box center [557, 144] width 328 height 30
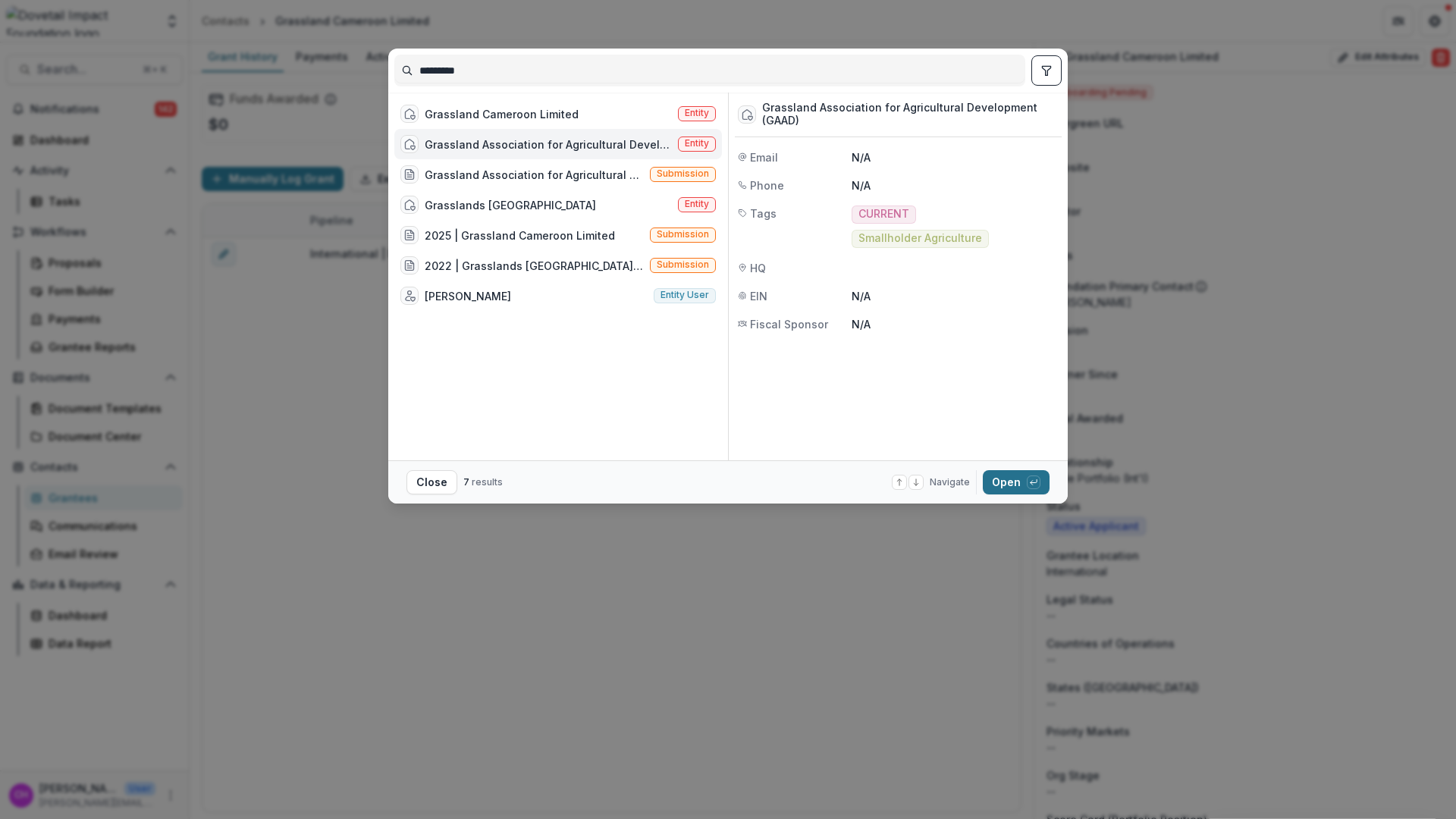
click at [1029, 478] on icon "button" at bounding box center [1034, 483] width 9 height 9
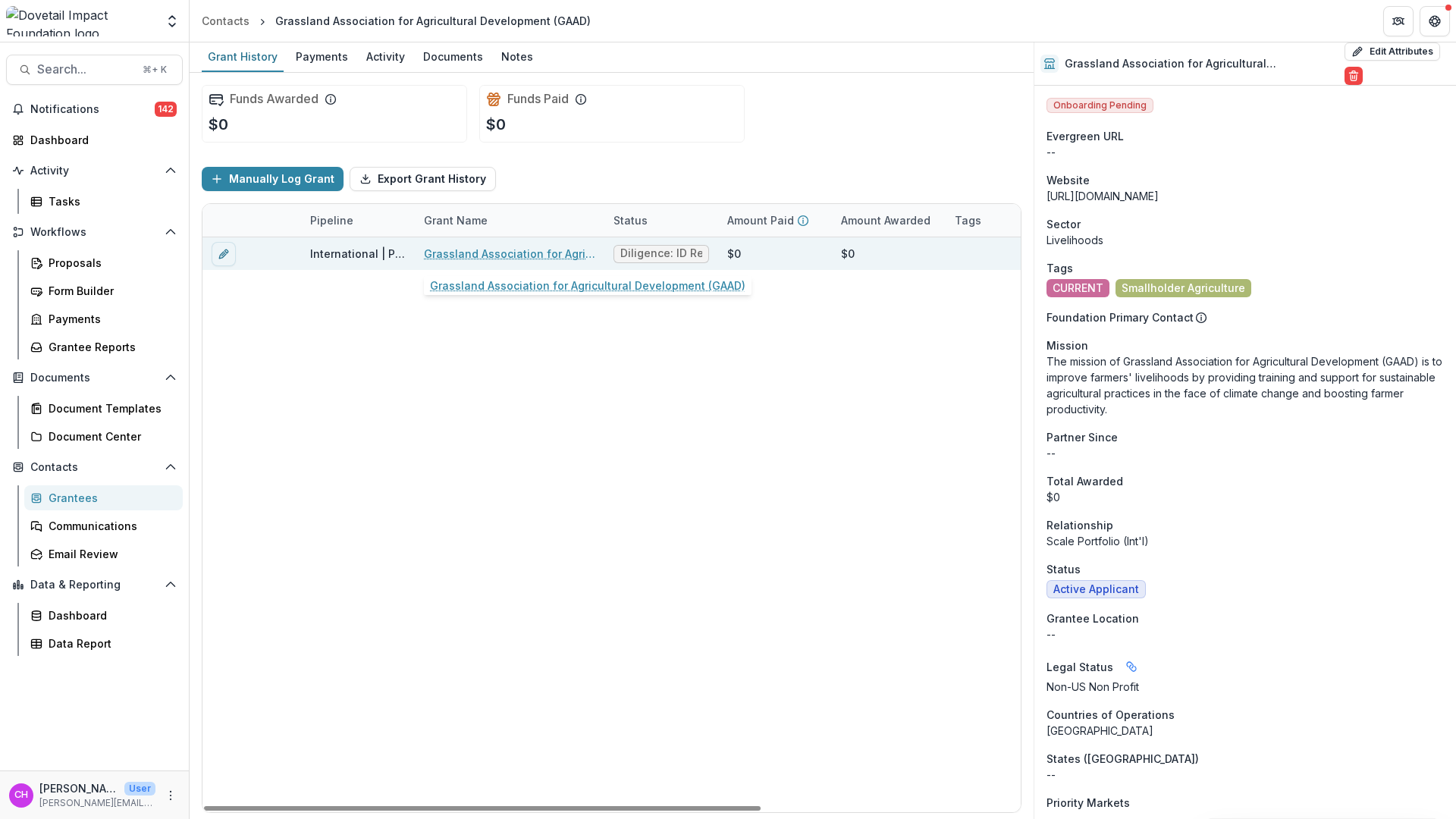
click at [533, 256] on link "Grassland Association for Agricultural Development (GAAD)" at bounding box center [509, 254] width 171 height 16
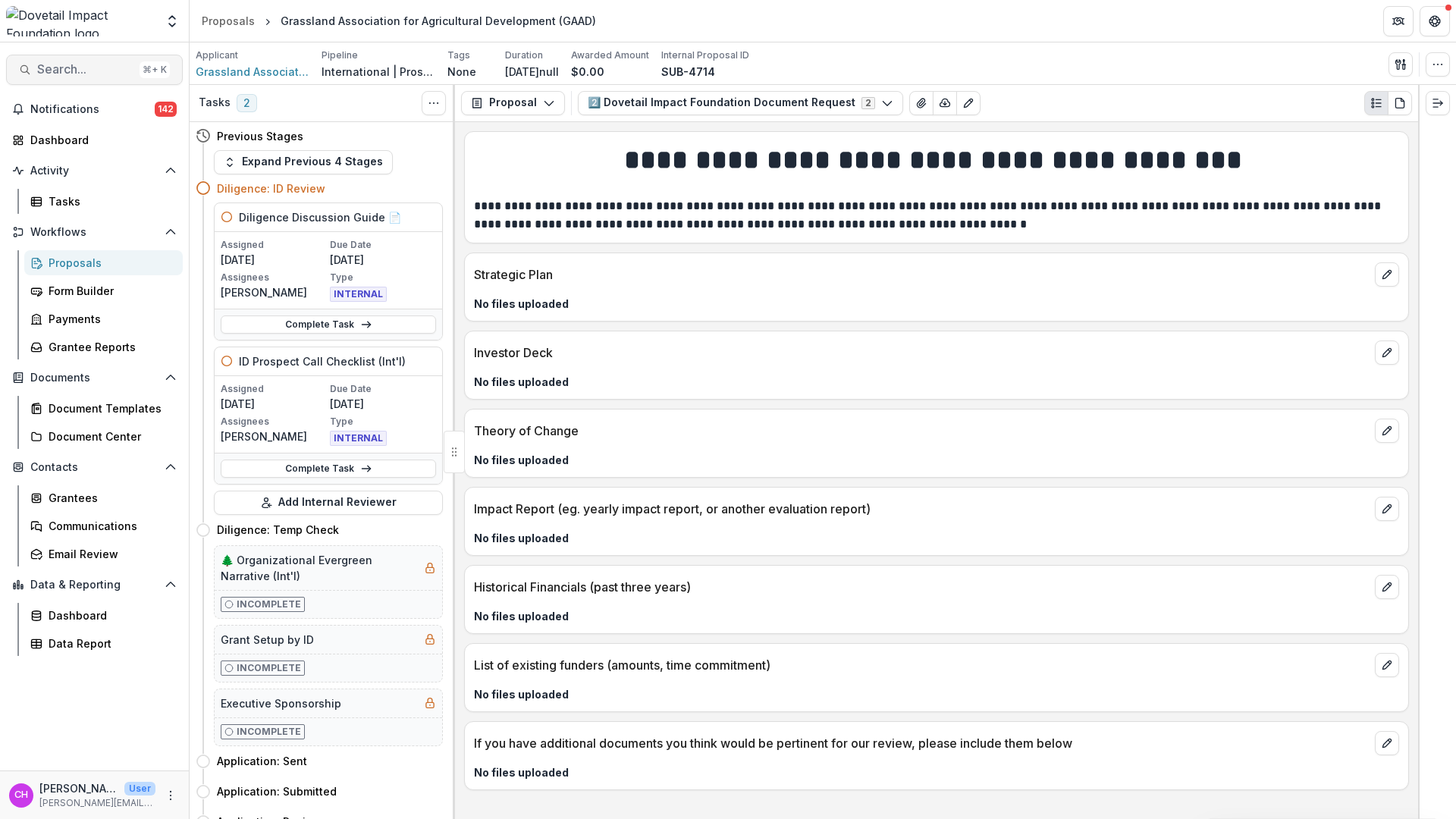
click at [105, 62] on span "Search..." at bounding box center [85, 70] width 96 height 14
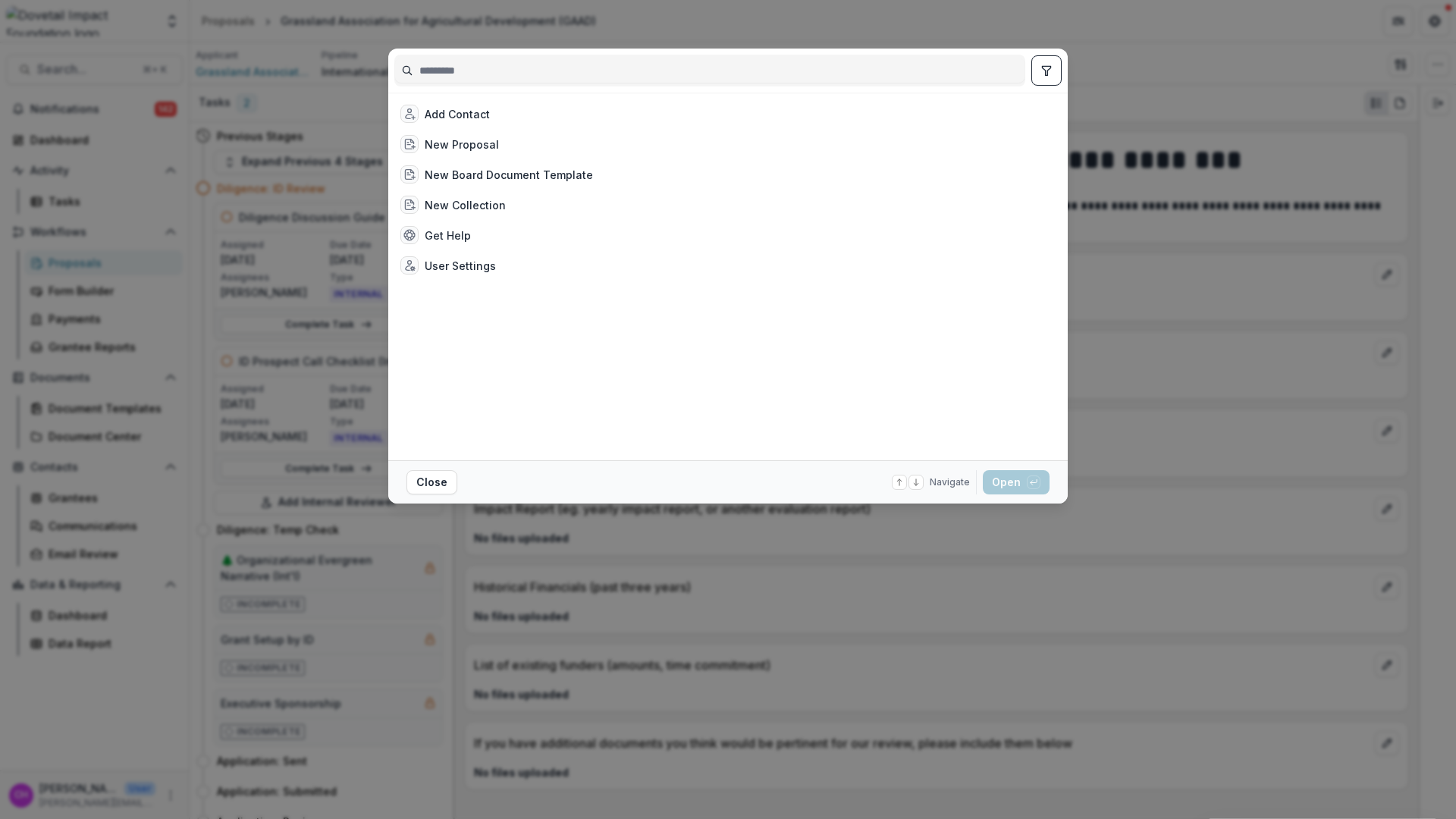
click at [499, 82] on input at bounding box center [709, 70] width 629 height 24
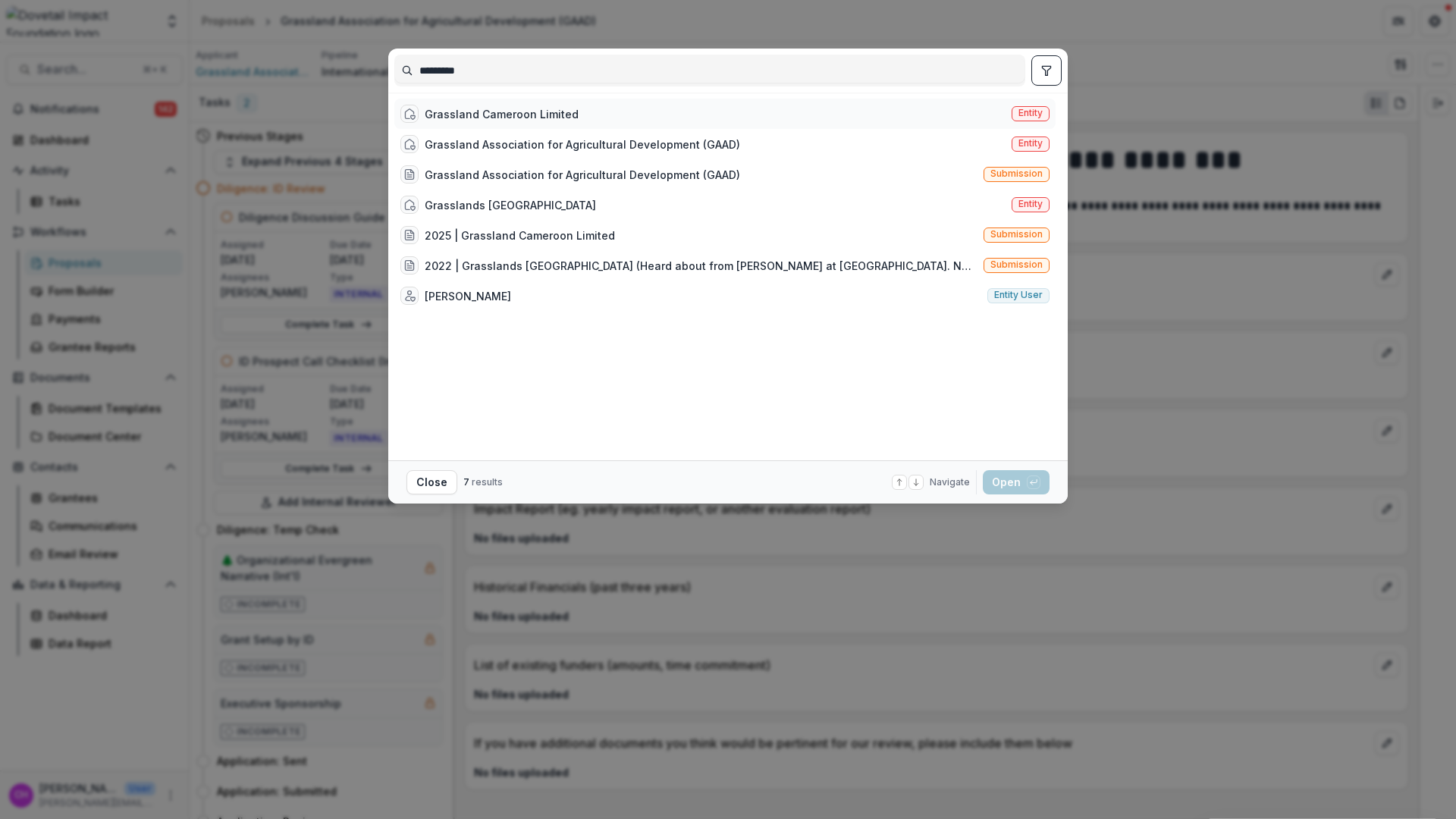
type input "*********"
click at [690, 105] on div "Grassland Cameroon Limited Entity" at bounding box center [724, 114] width 661 height 30
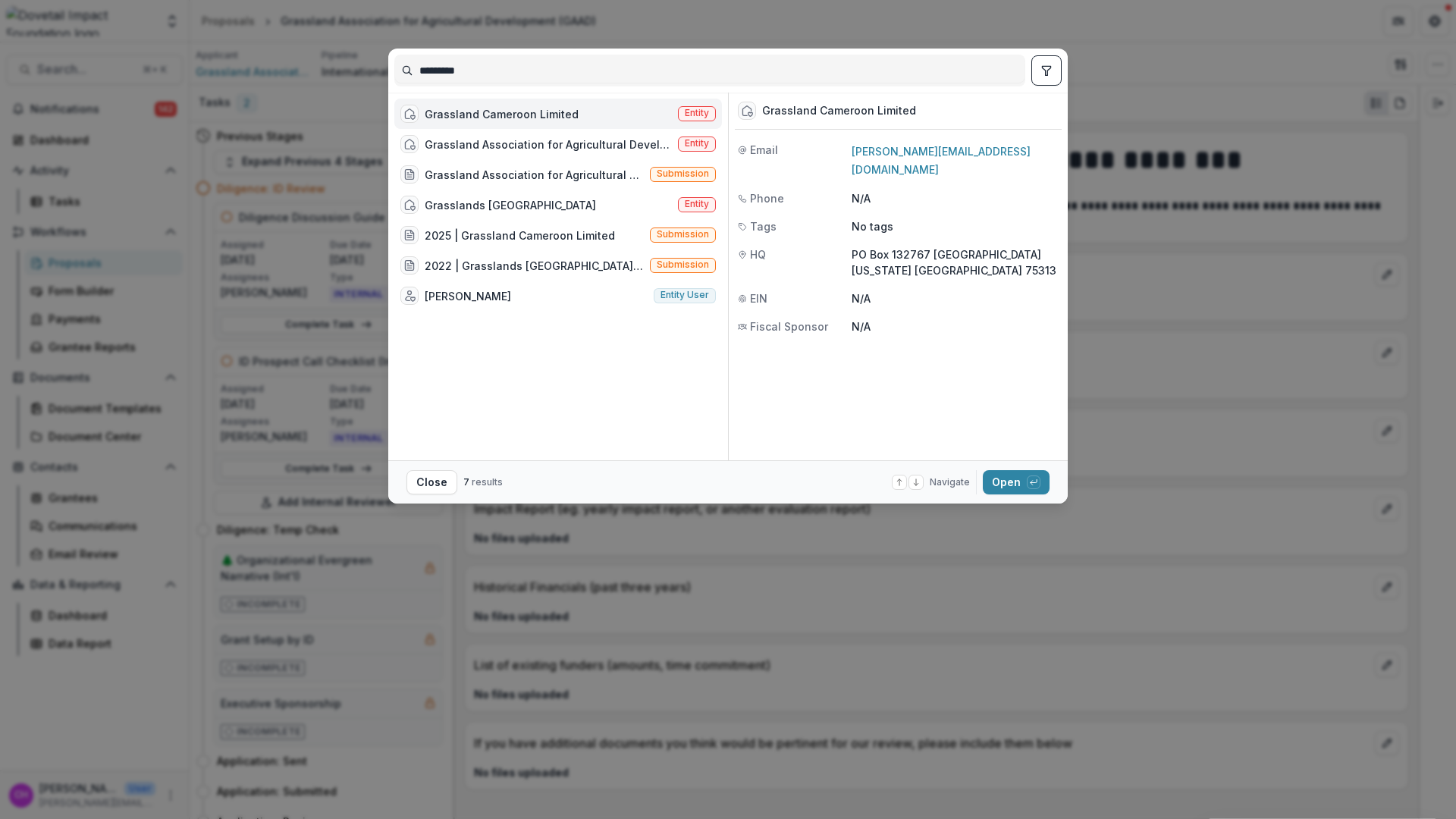
click at [617, 107] on div "Grassland Cameroon Limited Entity" at bounding box center [557, 114] width 328 height 30
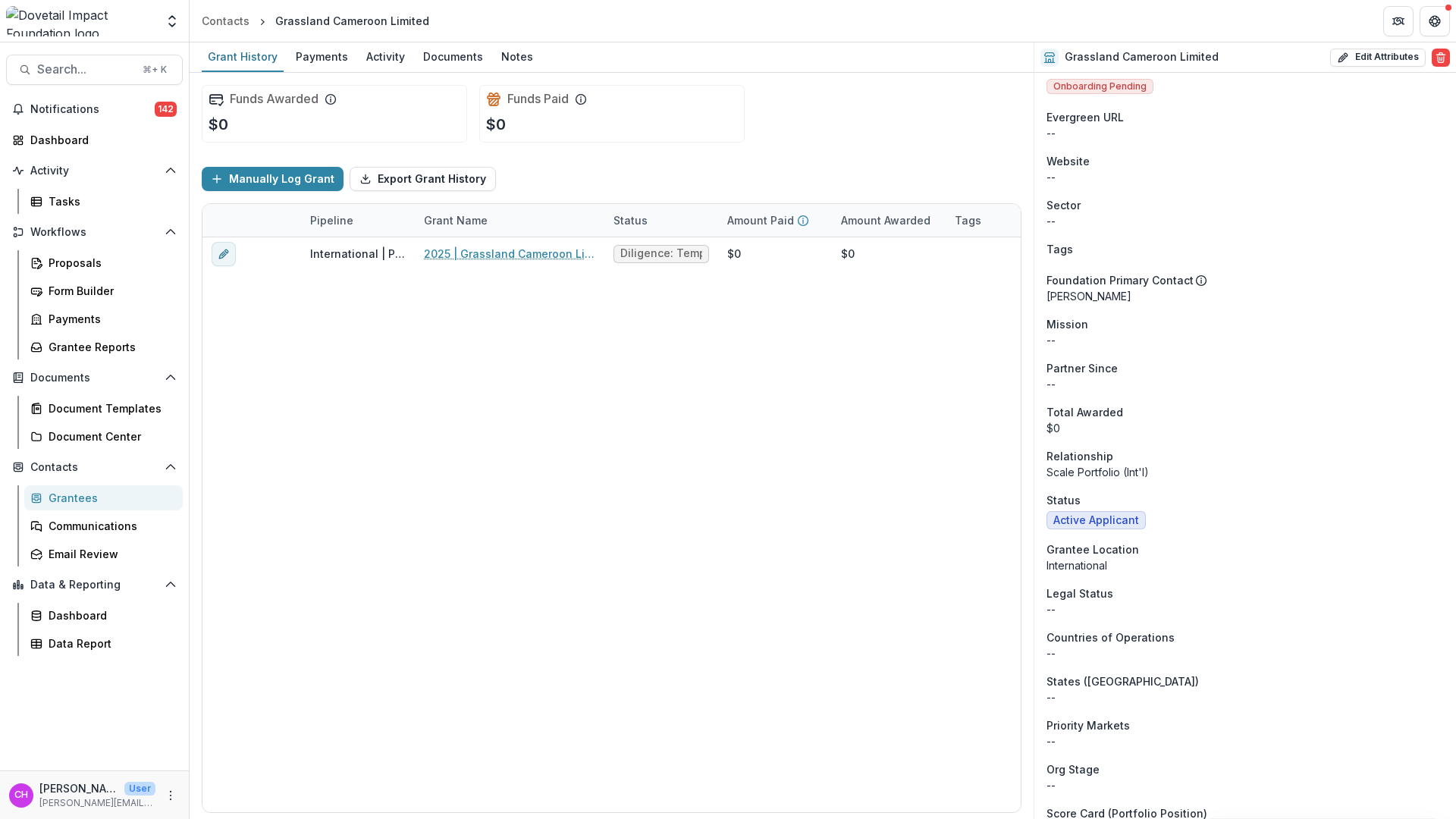
scroll to position [9, 0]
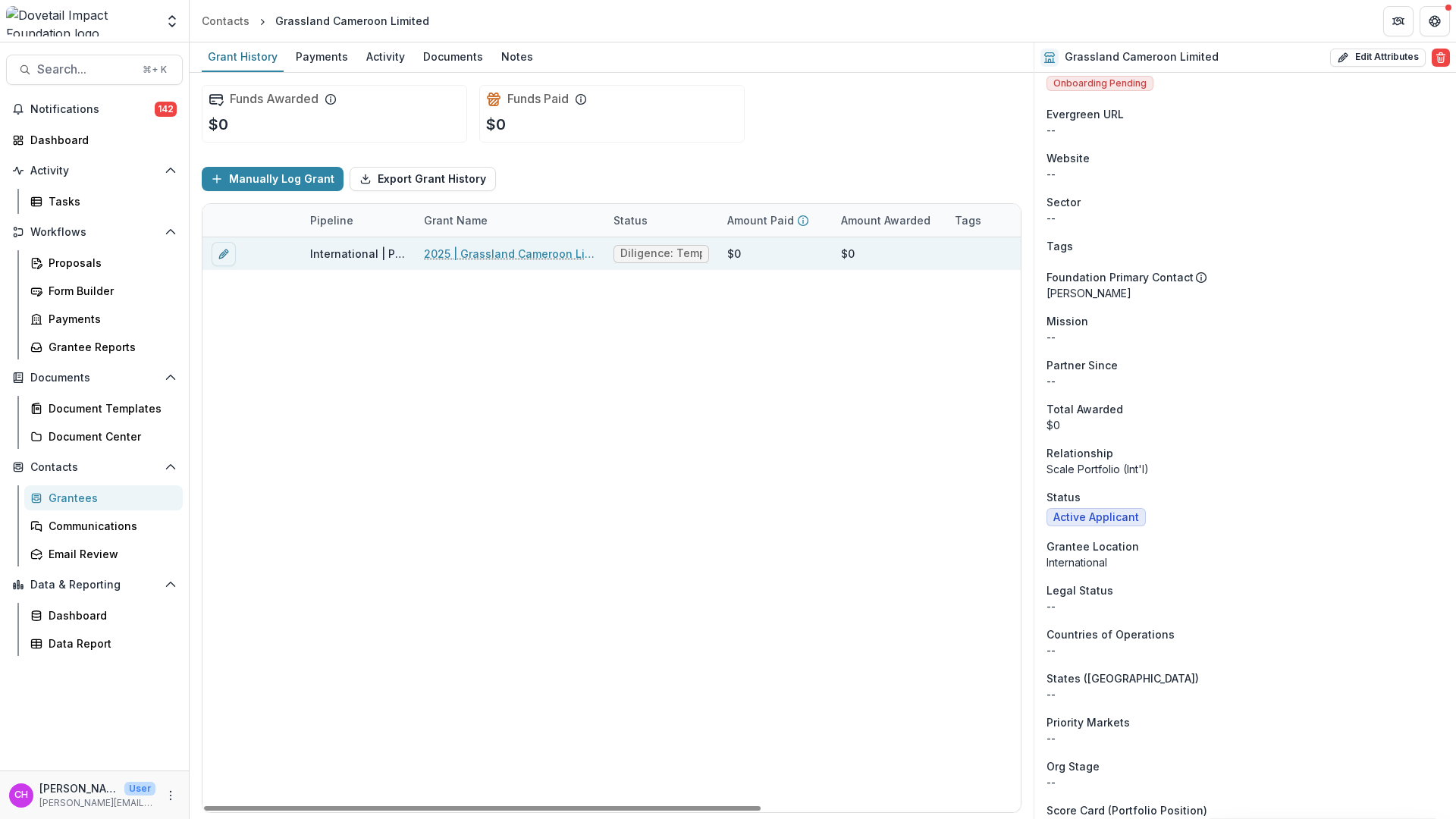
click at [493, 258] on link "2025 | Grassland Cameroon Limited" at bounding box center [509, 254] width 171 height 16
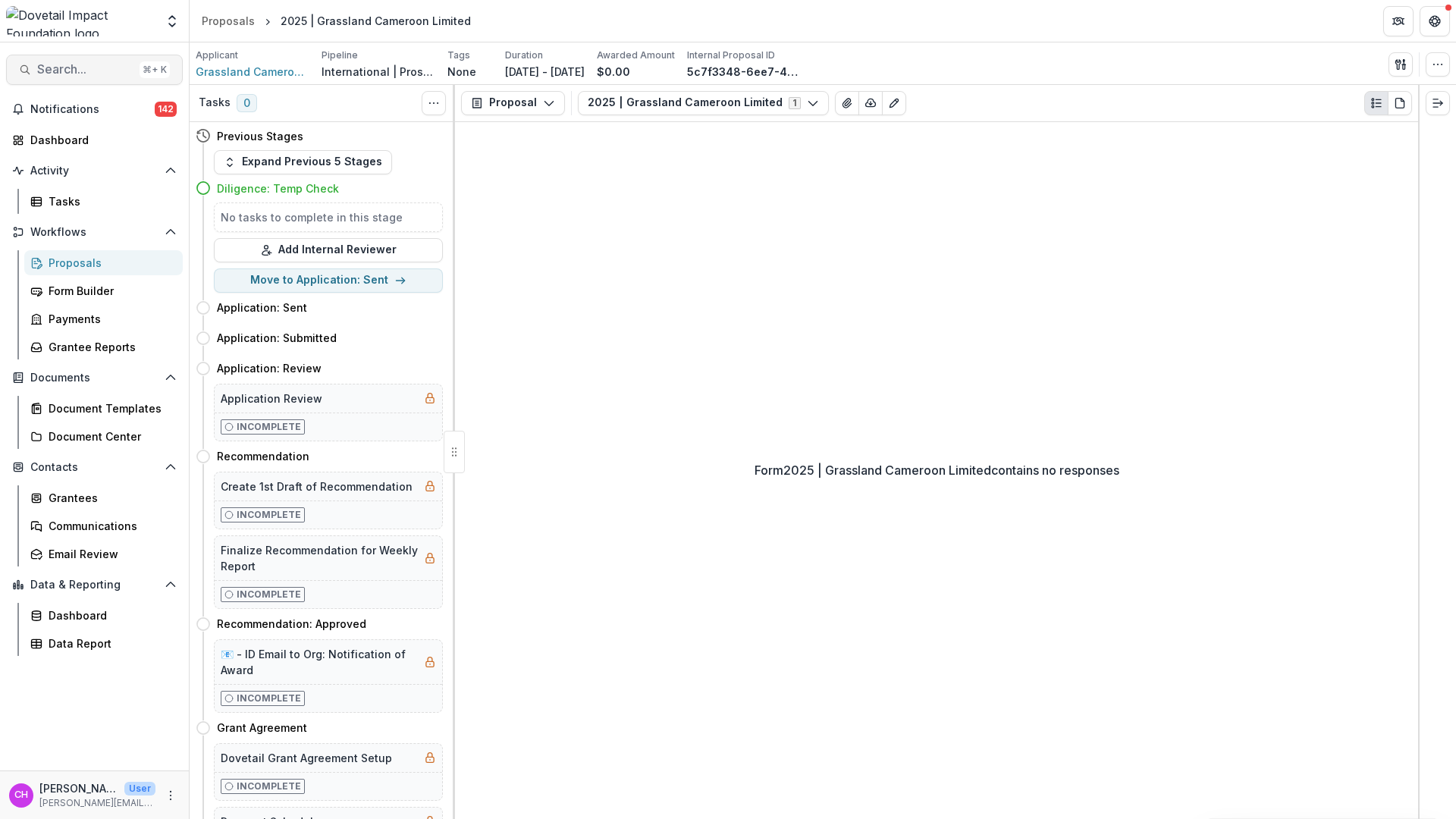
click at [86, 74] on span "Search..." at bounding box center [85, 70] width 96 height 14
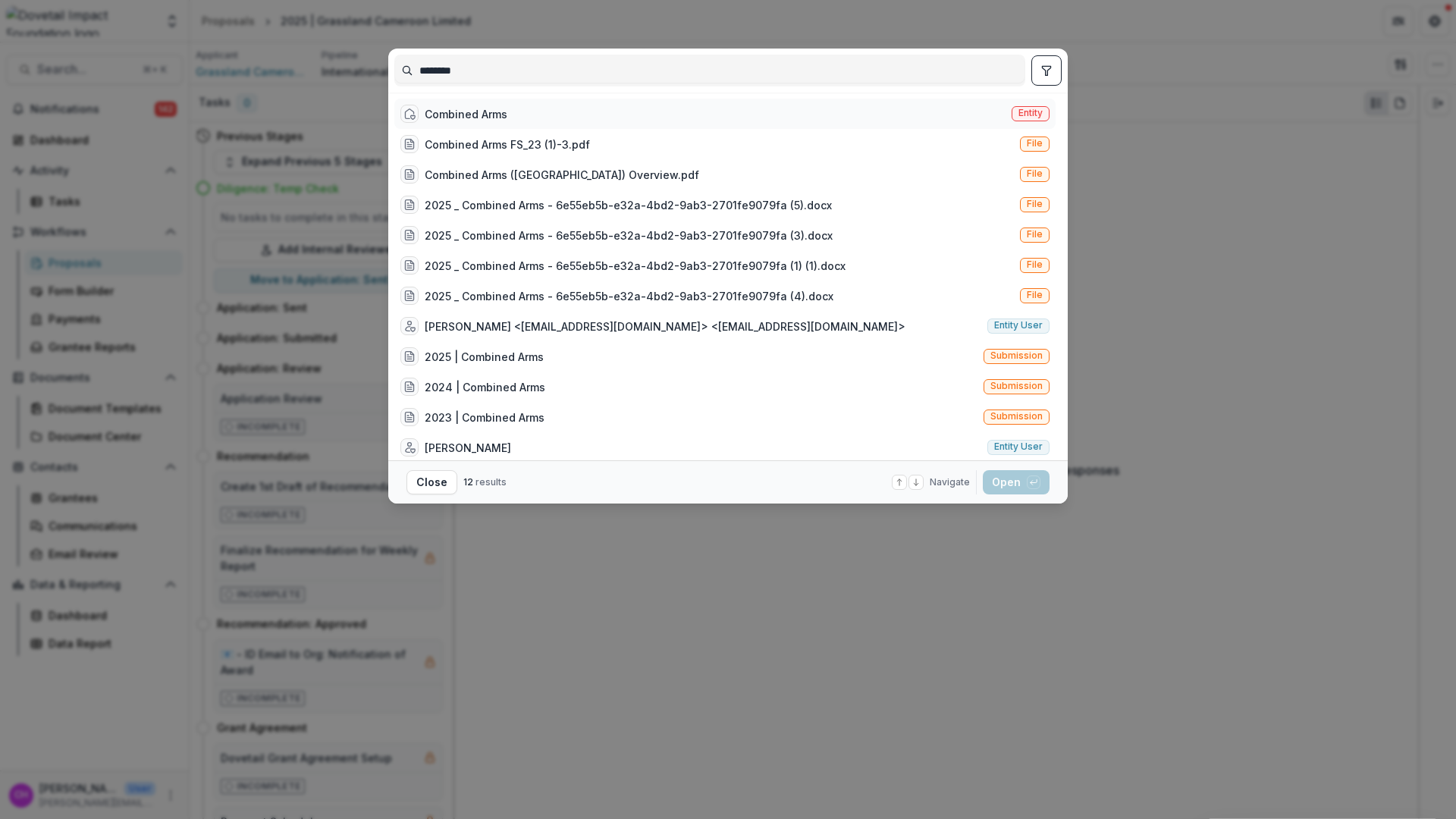
type input "********"
click at [527, 111] on div "Combined Arms Entity" at bounding box center [724, 114] width 661 height 30
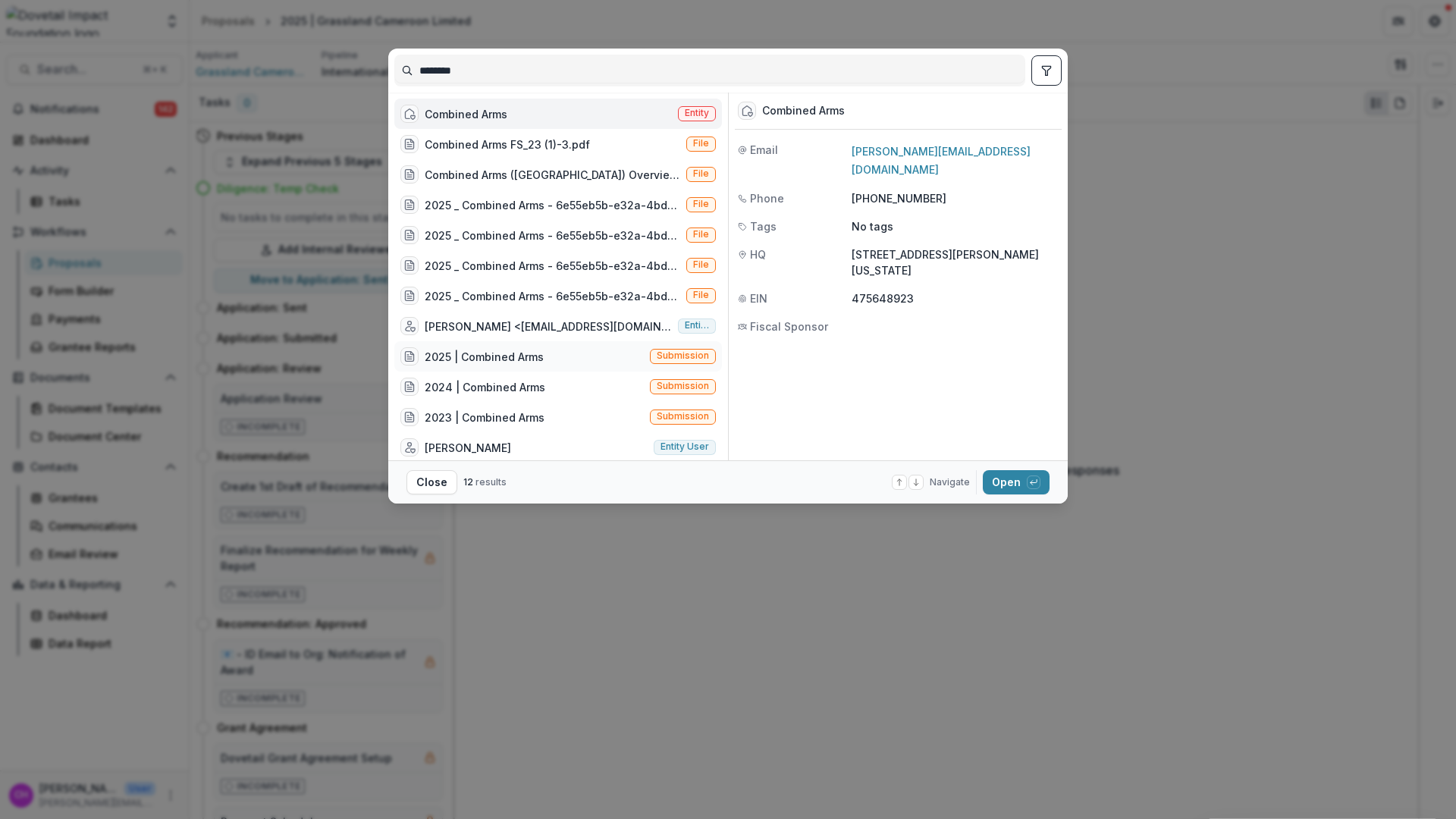
click at [562, 352] on div "2025 | Combined Arms Submission" at bounding box center [557, 356] width 328 height 30
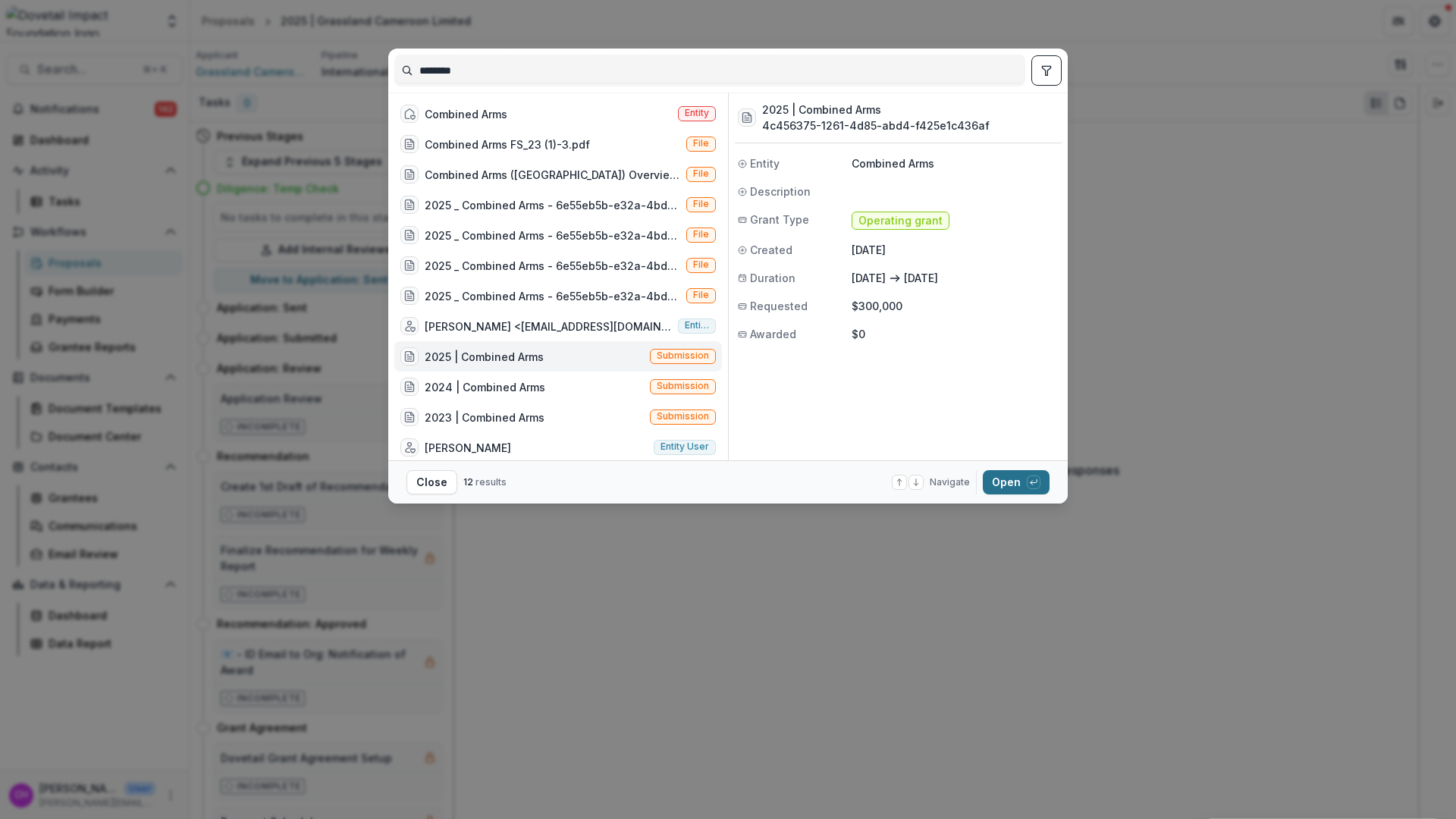
click at [1019, 488] on button "Open with enter key" at bounding box center [1016, 482] width 67 height 24
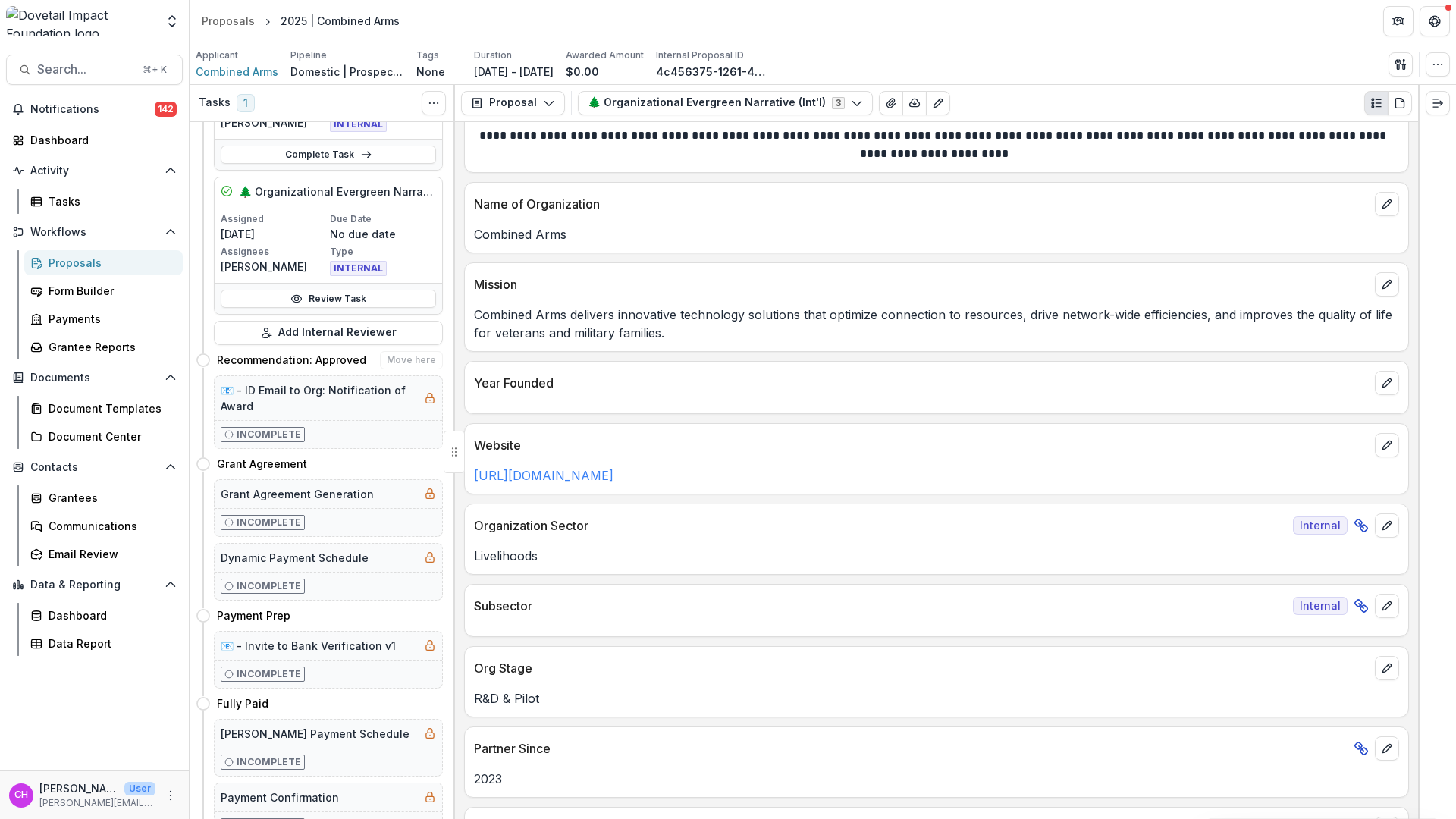
scroll to position [279, 0]
